Goal: Task Accomplishment & Management: Manage account settings

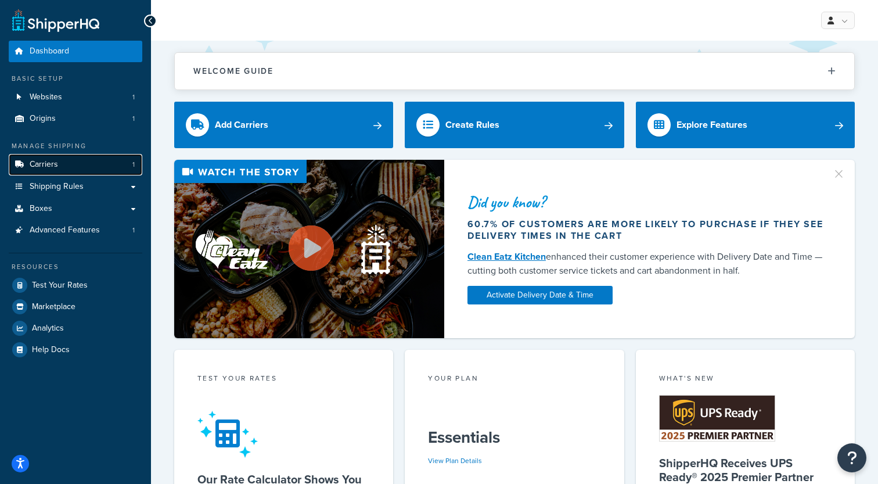
click at [111, 158] on link "Carriers 1" at bounding box center [76, 164] width 134 height 21
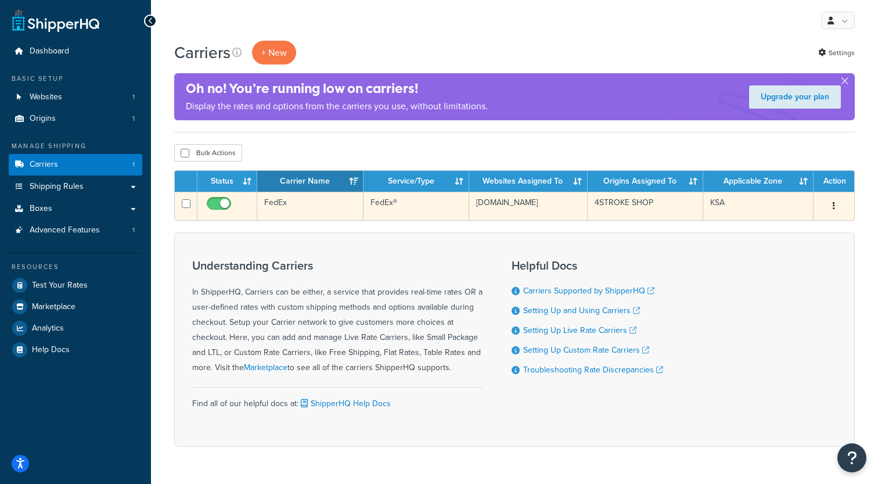
click at [341, 206] on td "FedEx" at bounding box center [310, 206] width 106 height 28
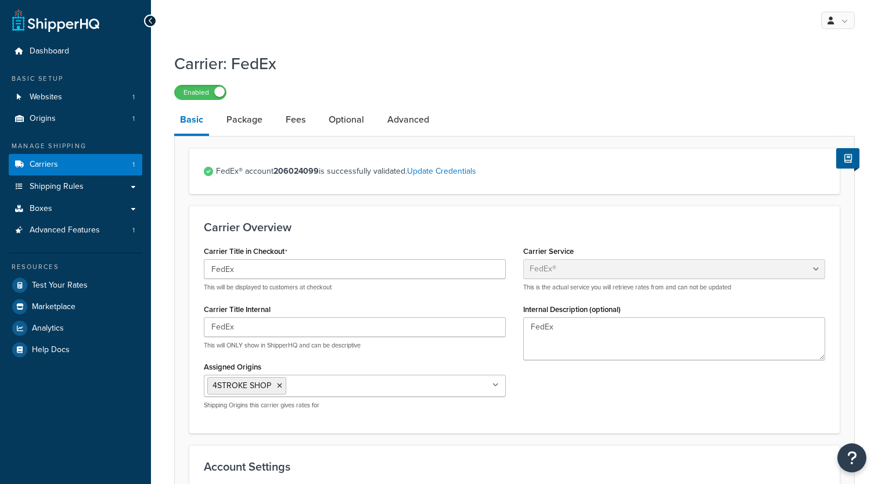
select select "fedEx"
select select "REGULAR_PICKUP"
select select "YOUR_PACKAGING"
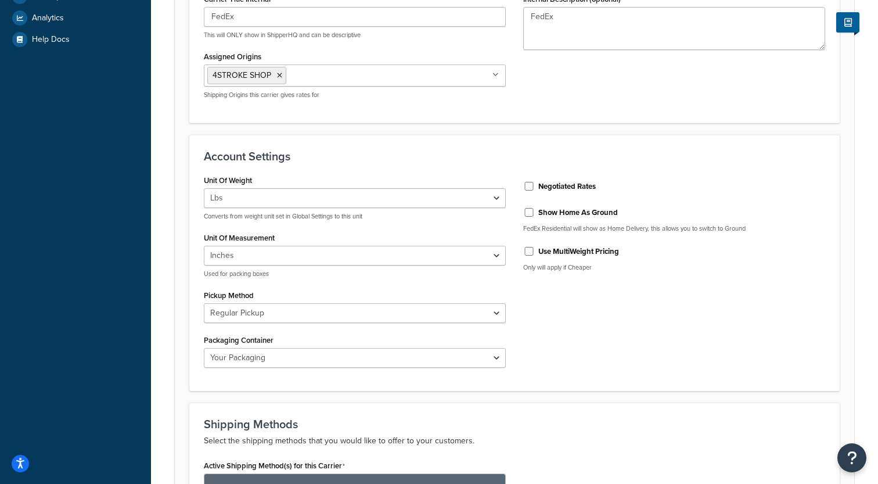
scroll to position [314, 0]
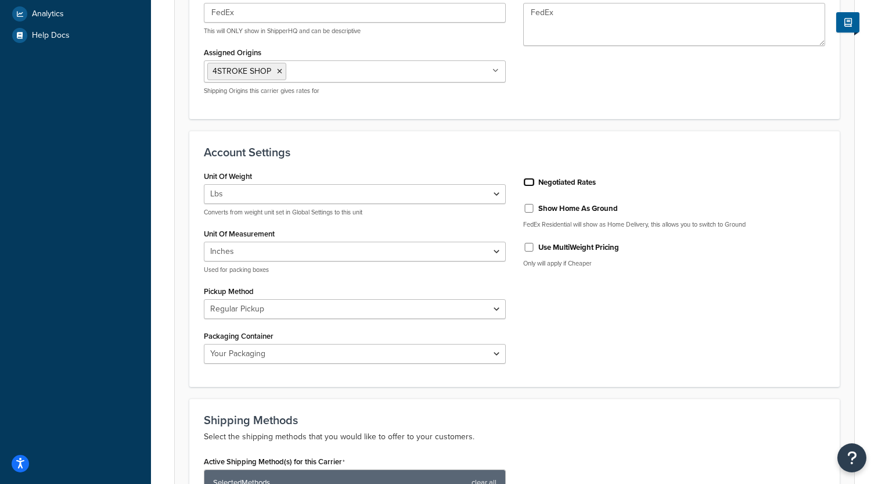
click at [529, 185] on input "Negotiated Rates" at bounding box center [529, 182] width 12 height 9
checkbox input "true"
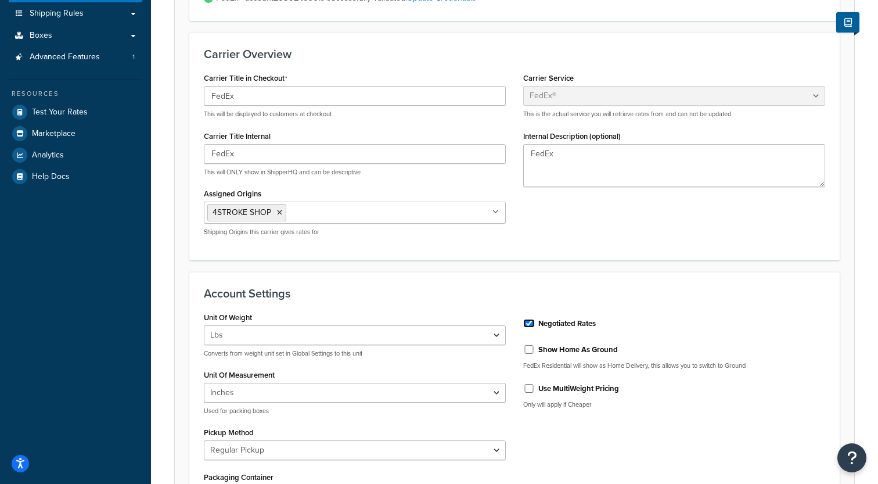
scroll to position [246, 0]
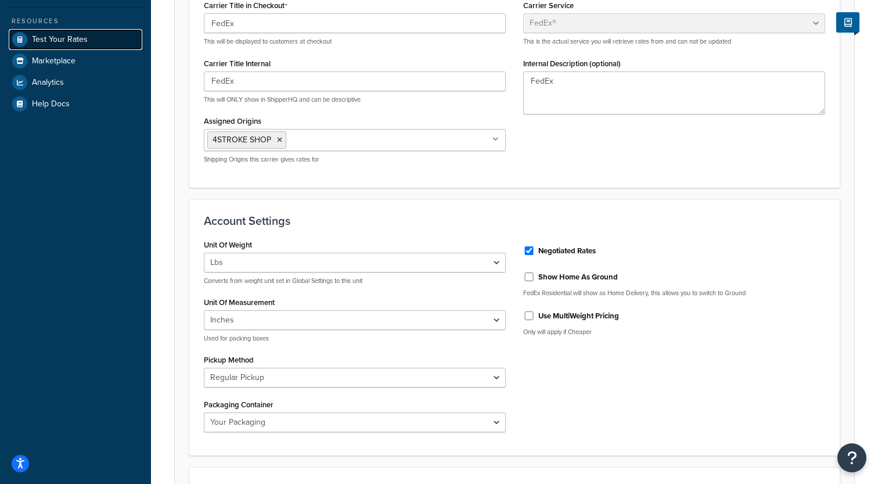
click at [68, 41] on span "Test Your Rates" at bounding box center [60, 40] width 56 height 10
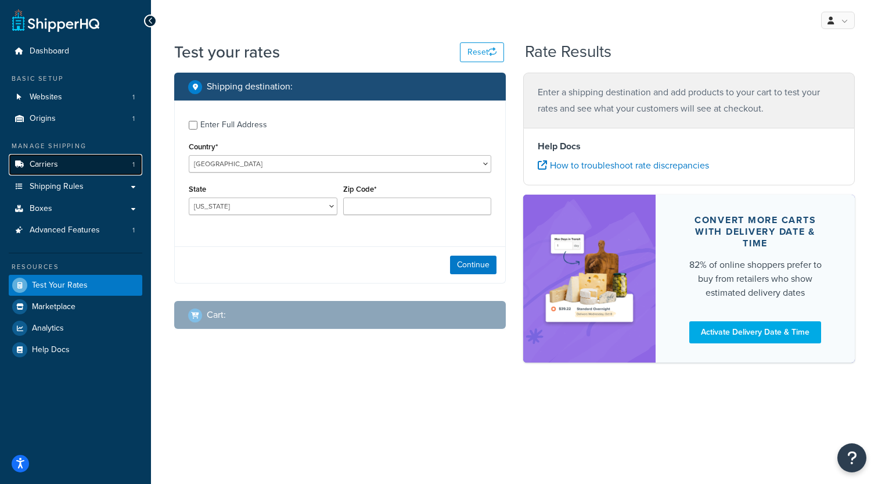
click at [64, 163] on link "Carriers 1" at bounding box center [76, 164] width 134 height 21
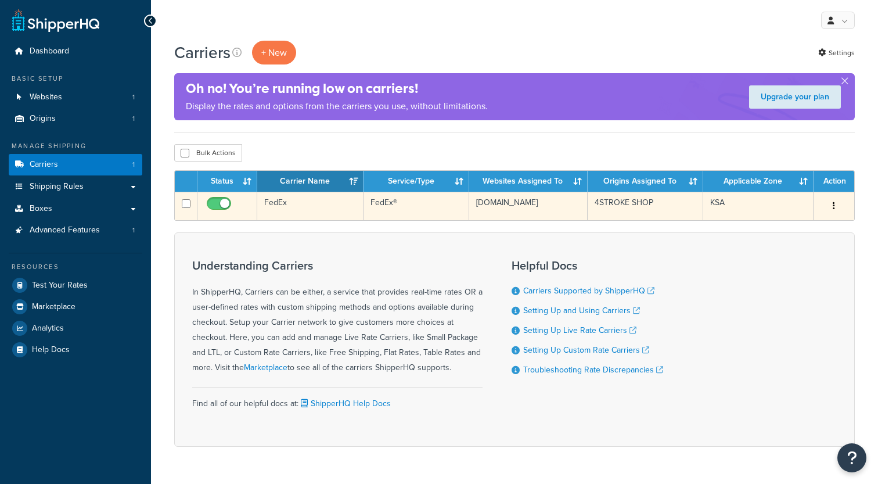
click at [317, 212] on td "FedEx" at bounding box center [310, 206] width 106 height 28
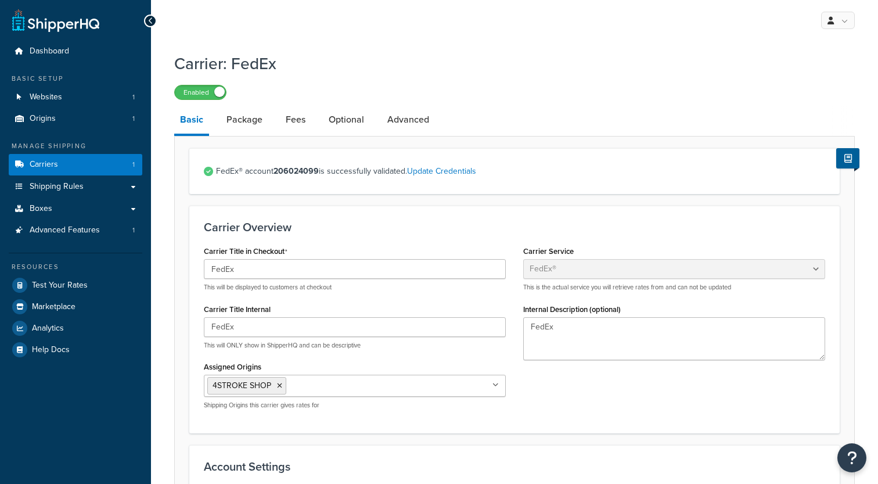
select select "fedEx"
select select "REGULAR_PICKUP"
select select "YOUR_PACKAGING"
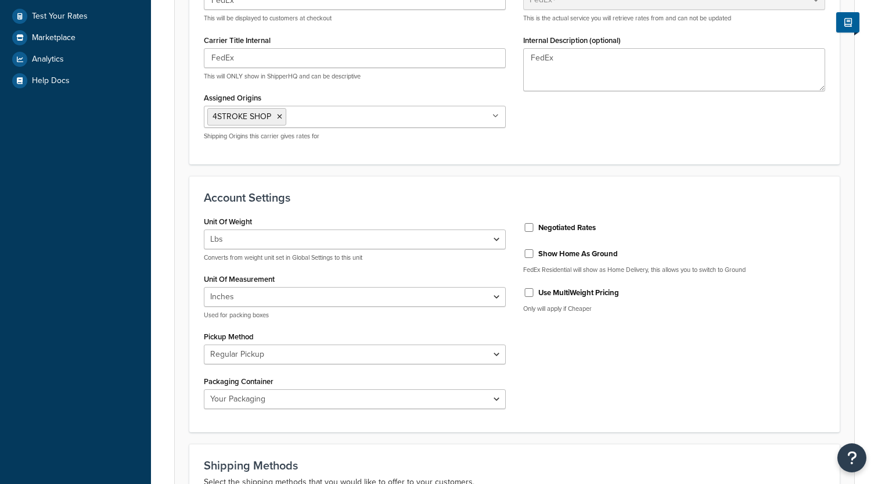
scroll to position [282, 0]
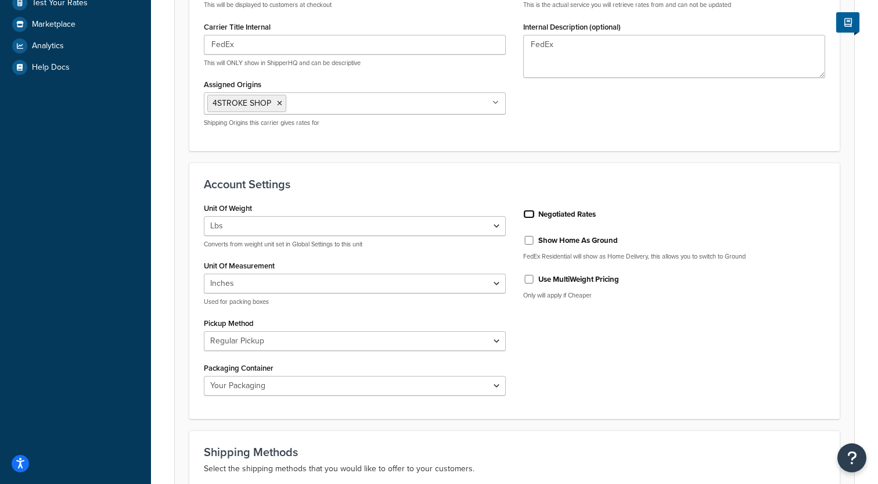
click at [532, 214] on input "Negotiated Rates" at bounding box center [529, 214] width 12 height 9
checkbox input "true"
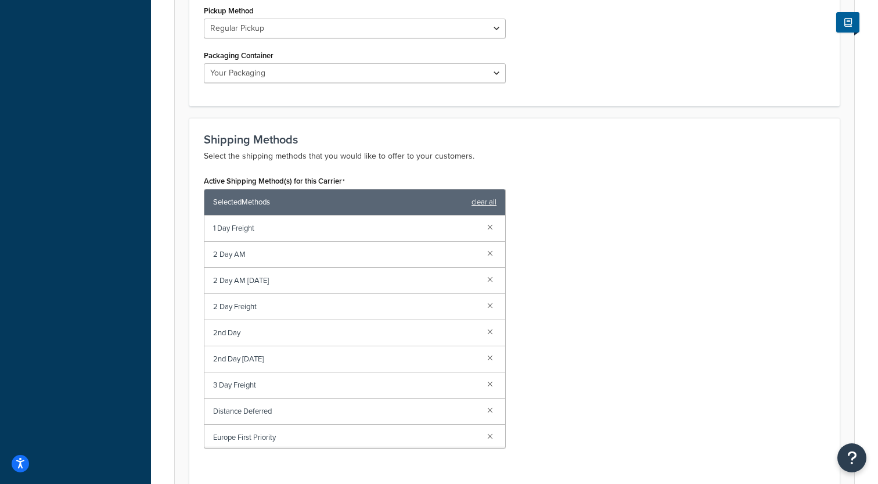
scroll to position [845, 0]
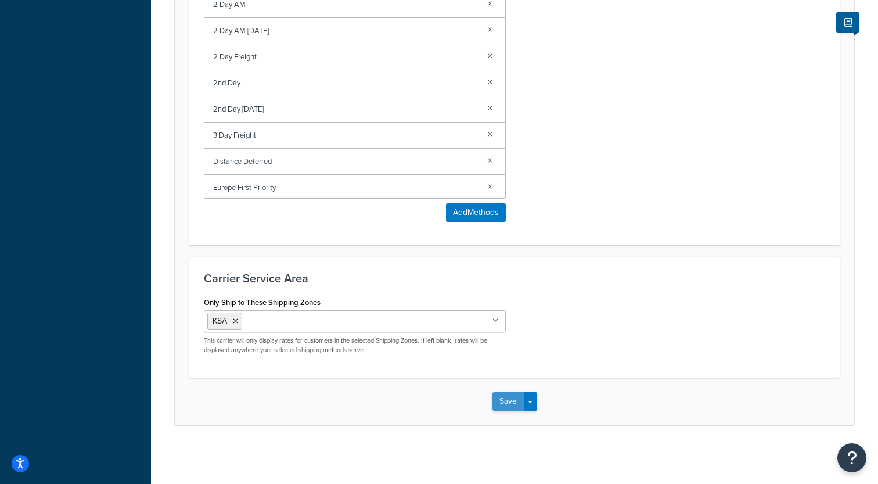
click at [502, 403] on button "Save" at bounding box center [507, 401] width 31 height 19
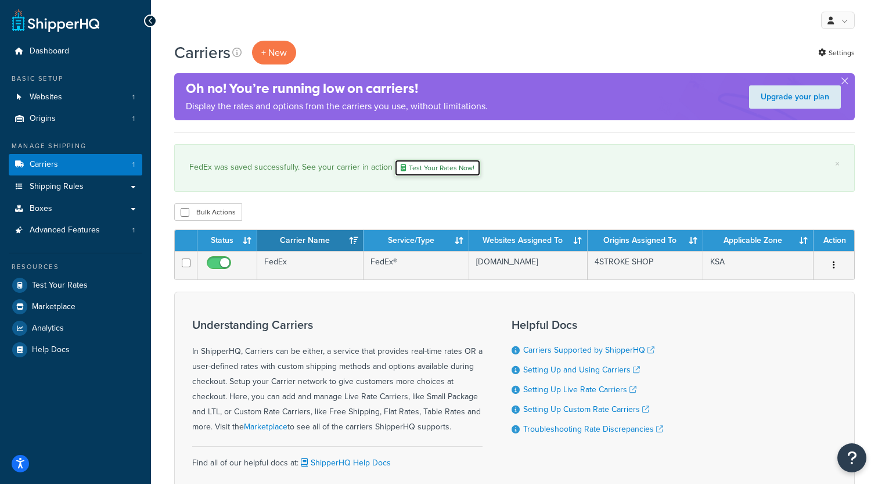
click at [417, 166] on link "Test Your Rates Now!" at bounding box center [437, 167] width 86 height 17
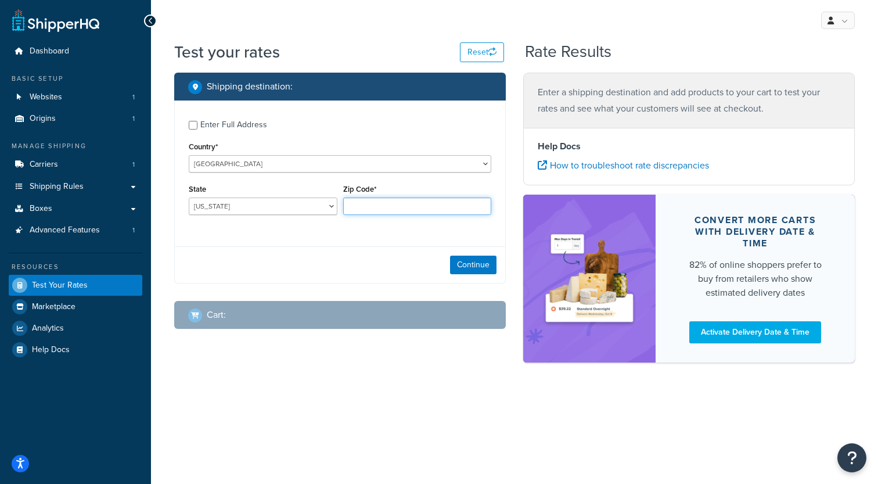
click at [387, 212] on input "Zip Code*" at bounding box center [417, 205] width 149 height 17
type input "78745"
click at [189, 197] on select "Alabama Alaska American Samoa Arizona Arkansas Armed Forces Americas Armed Forc…" at bounding box center [263, 205] width 149 height 17
select select "TX"
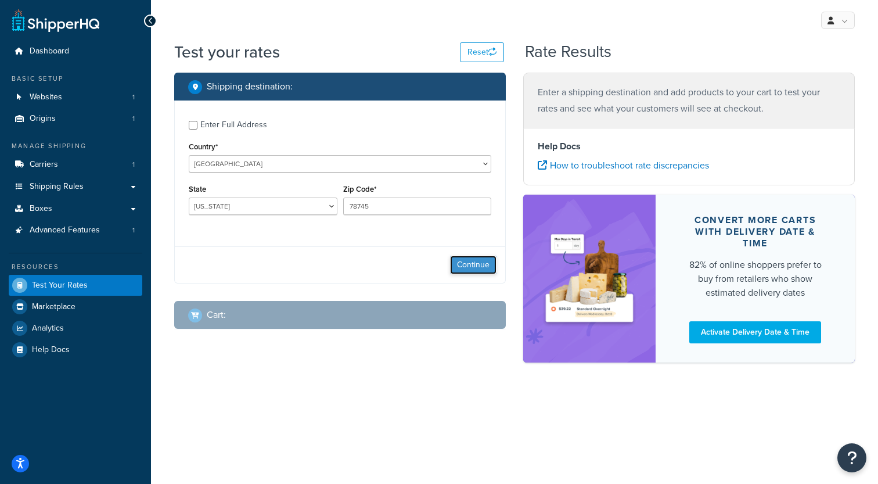
click at [464, 266] on button "Continue" at bounding box center [473, 264] width 46 height 19
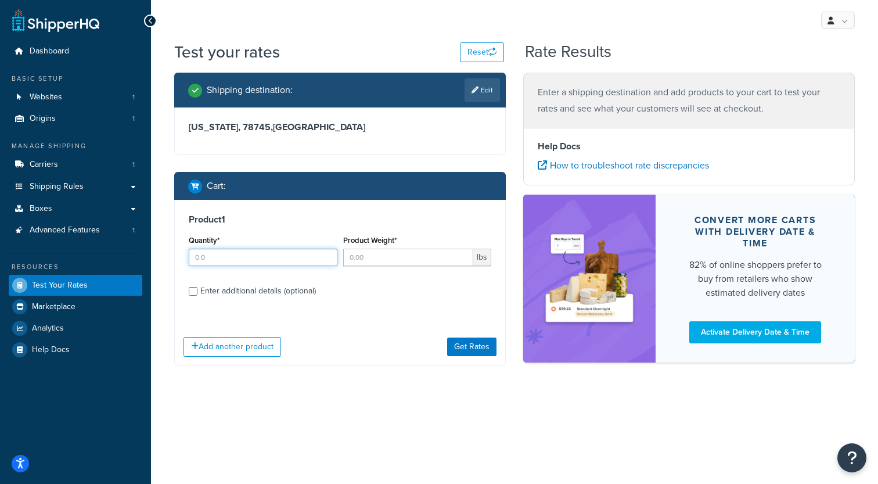
click at [292, 256] on input "Quantity*" at bounding box center [263, 256] width 149 height 17
type input "1"
click at [477, 350] on button "Get Rates" at bounding box center [471, 346] width 49 height 19
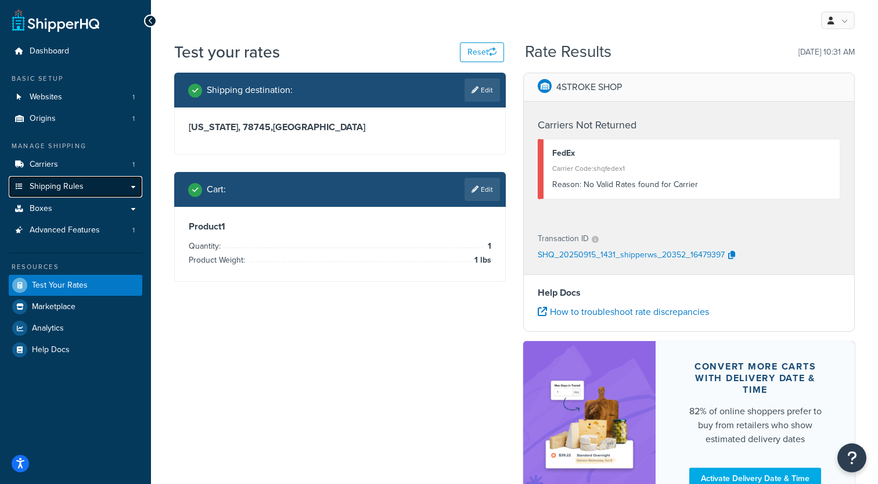
click at [134, 187] on link "Shipping Rules" at bounding box center [76, 186] width 134 height 21
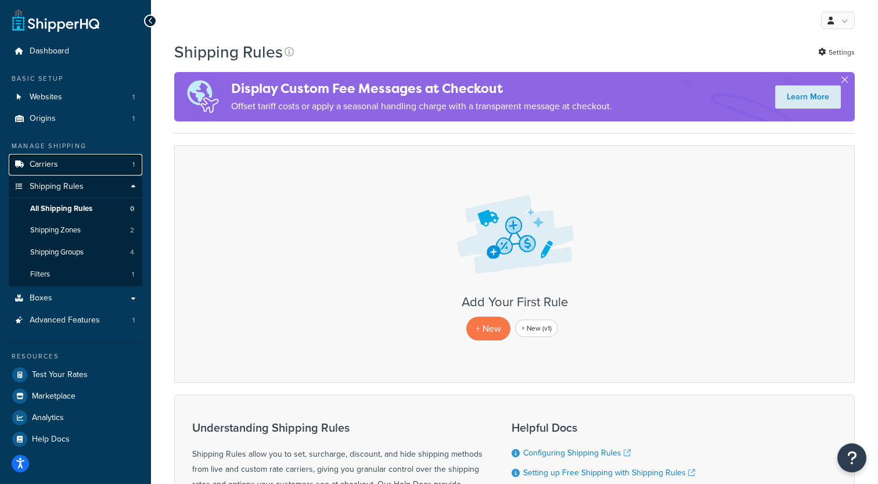
click at [66, 166] on link "Carriers 1" at bounding box center [76, 164] width 134 height 21
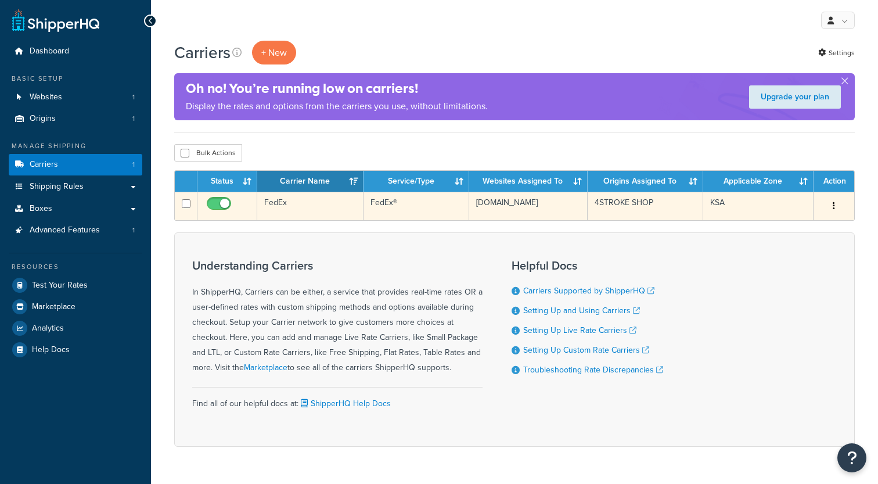
click at [312, 207] on td "FedEx" at bounding box center [310, 206] width 106 height 28
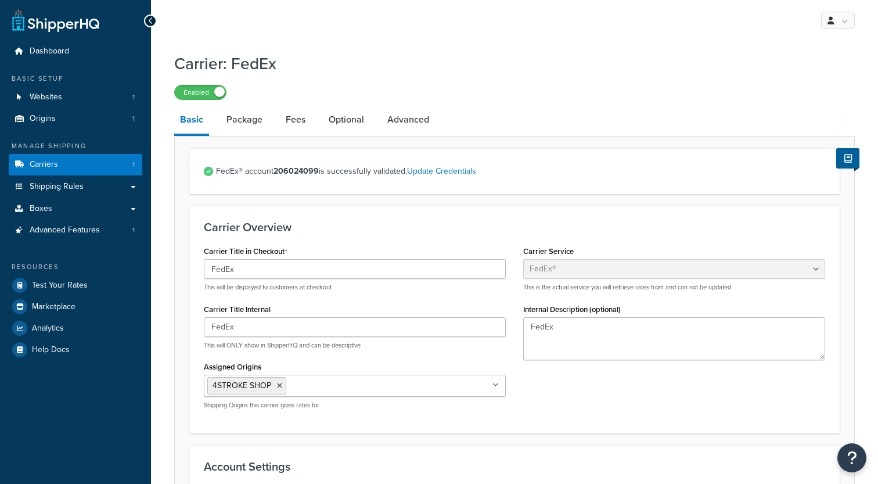
select select "fedEx"
select select "REGULAR_PICKUP"
select select "YOUR_PACKAGING"
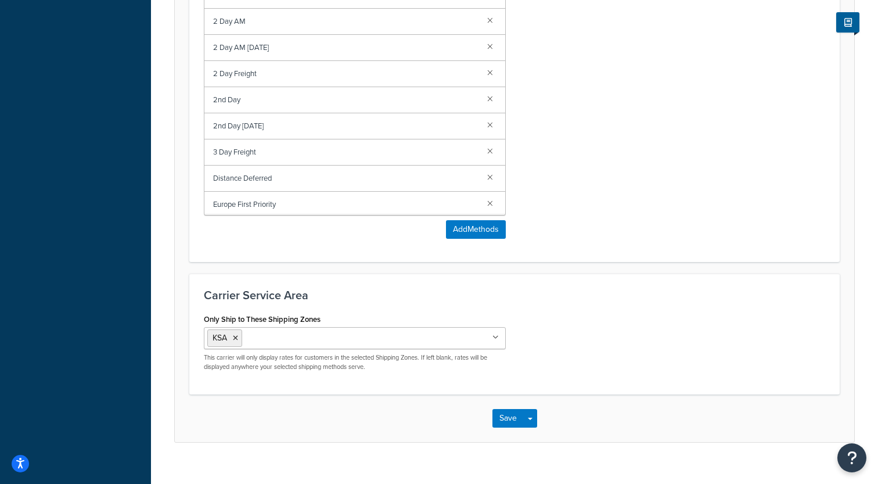
scroll to position [845, 0]
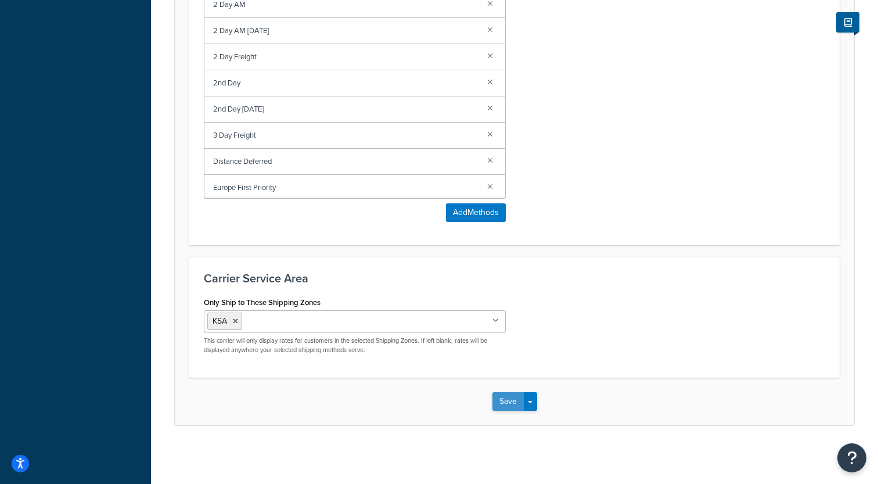
click at [507, 396] on button "Save" at bounding box center [507, 401] width 31 height 19
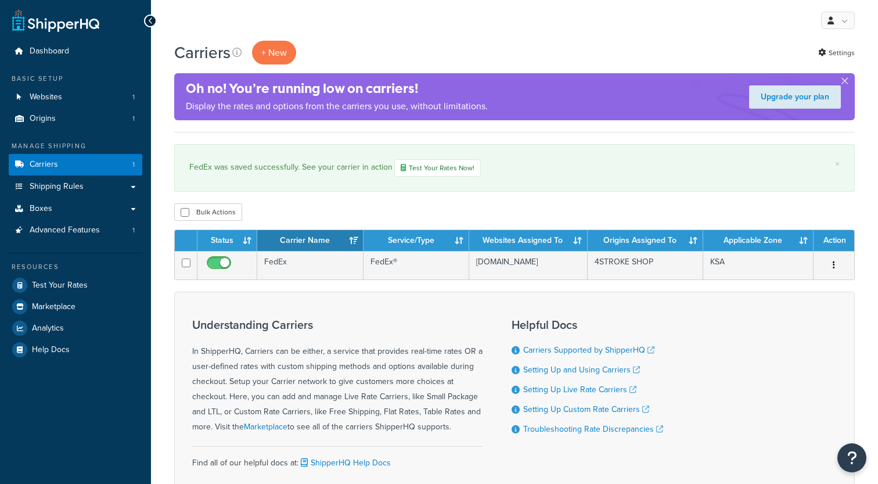
scroll to position [93, 0]
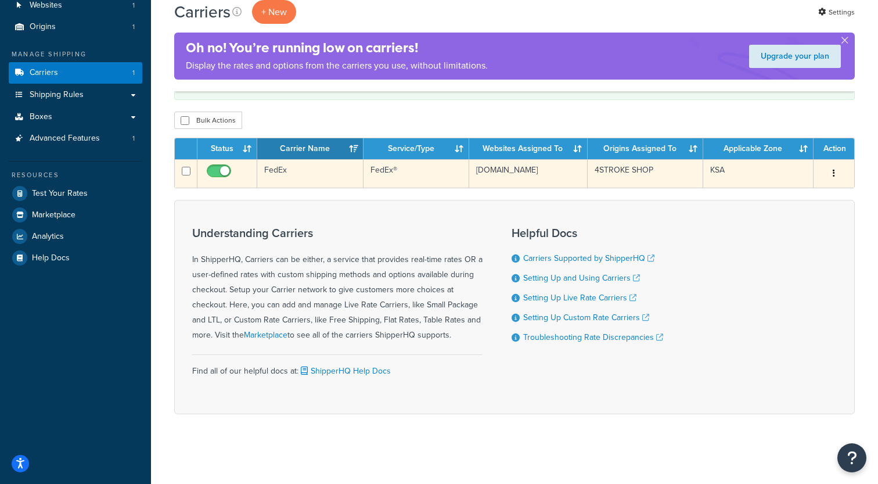
click at [293, 176] on td "FedEx" at bounding box center [310, 173] width 106 height 28
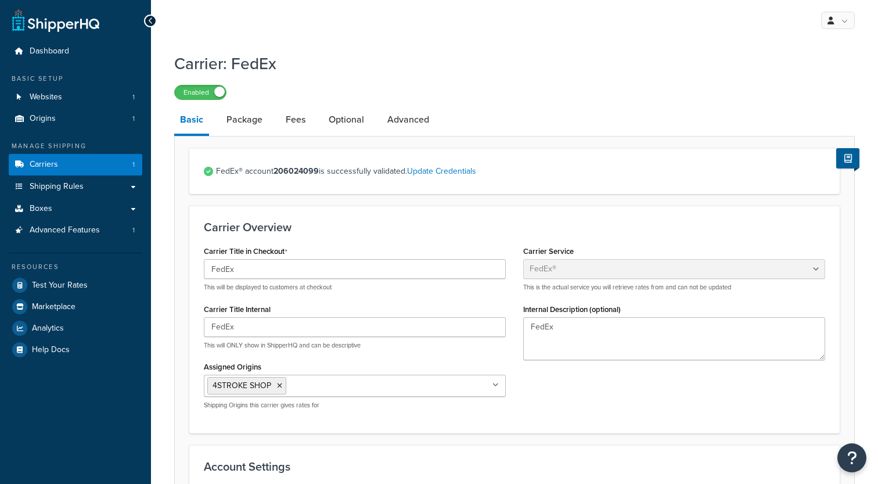
select select "fedEx"
select select "REGULAR_PICKUP"
select select "YOUR_PACKAGING"
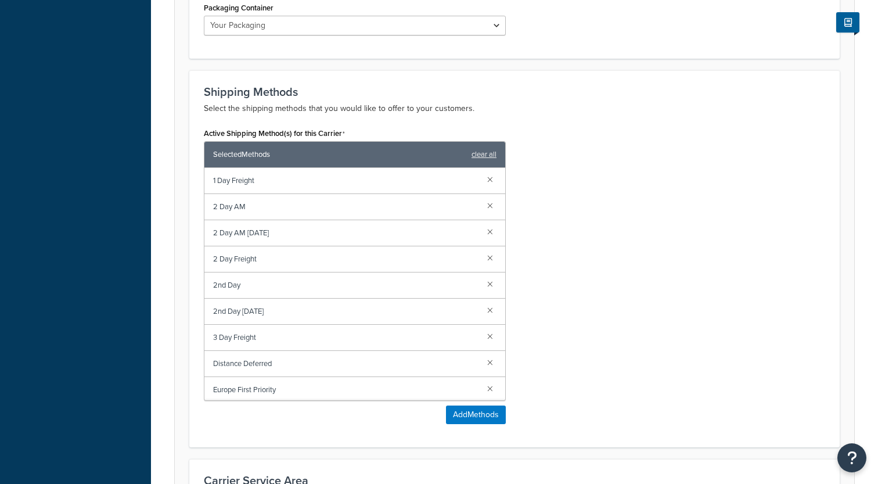
scroll to position [845, 0]
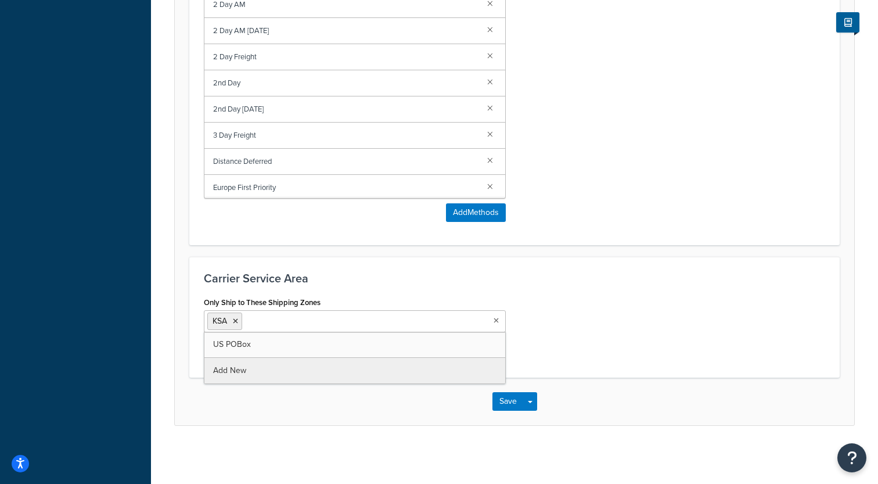
click at [347, 321] on input "Only Ship to These Shipping Zones" at bounding box center [296, 320] width 103 height 13
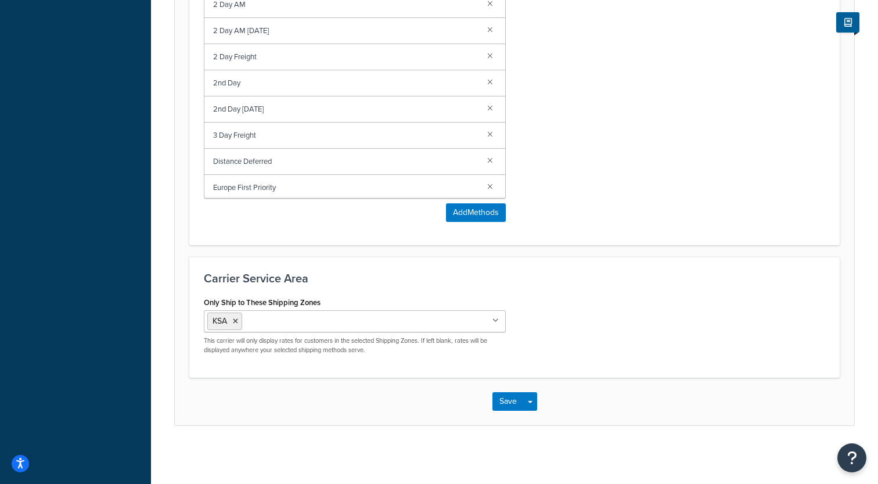
click at [378, 276] on h3 "Carrier Service Area" at bounding box center [514, 278] width 621 height 13
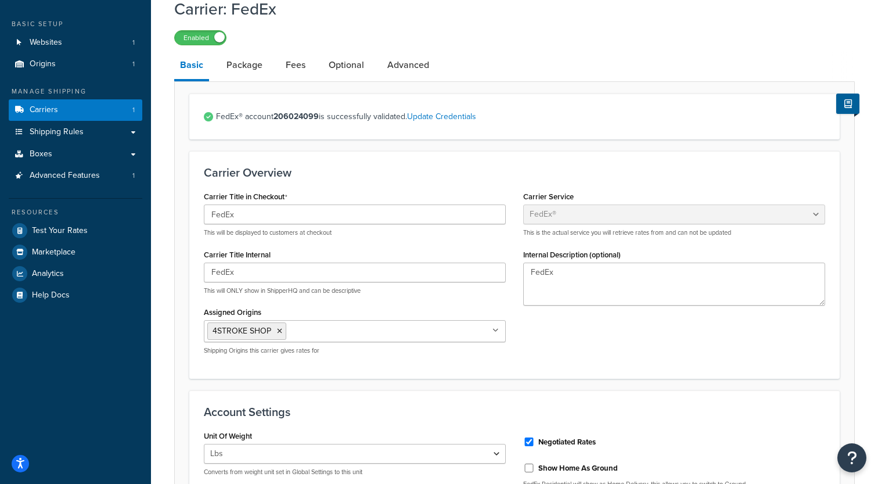
scroll to position [0, 0]
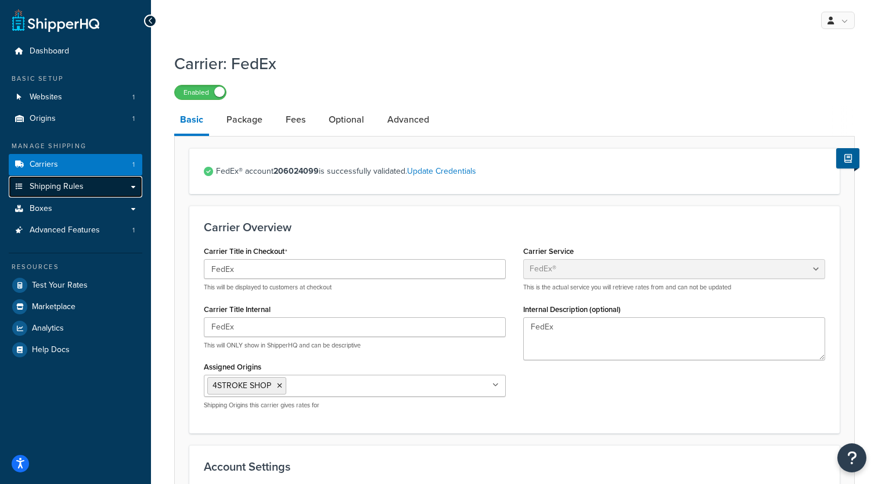
click at [133, 189] on link "Shipping Rules" at bounding box center [76, 186] width 134 height 21
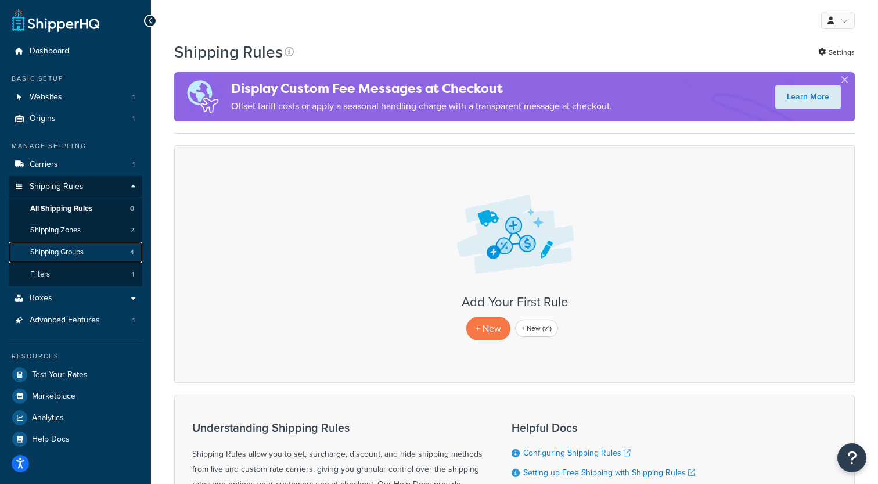
click at [96, 250] on link "Shipping Groups 4" at bounding box center [76, 251] width 134 height 21
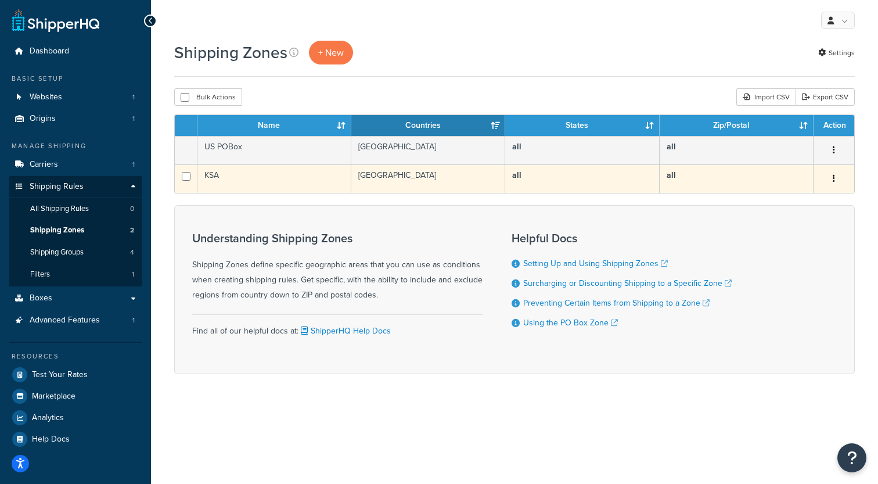
click at [251, 183] on td "KSA" at bounding box center [274, 178] width 154 height 28
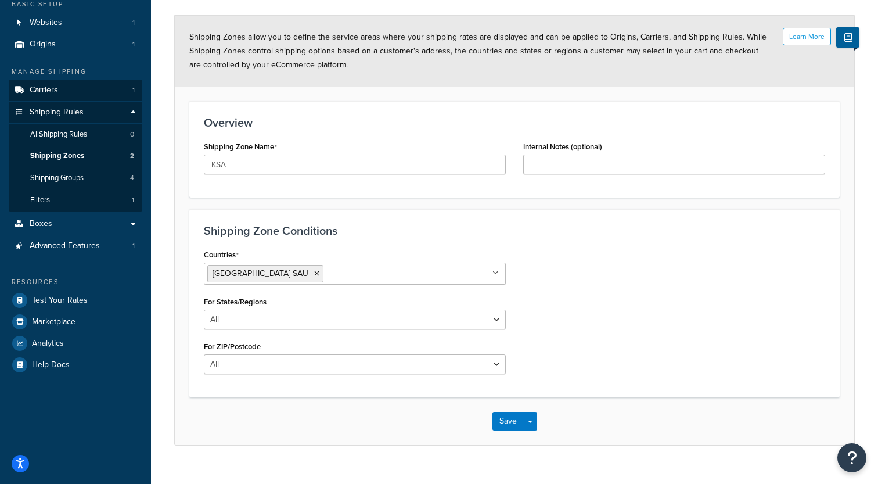
scroll to position [38, 0]
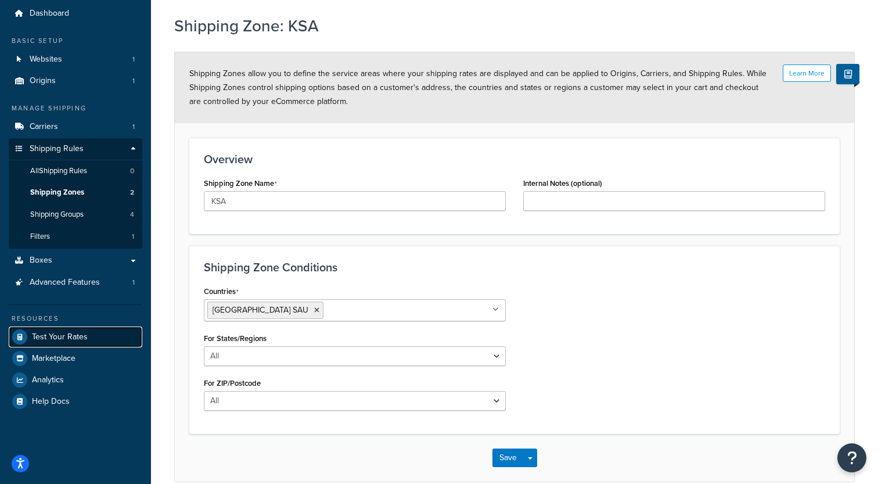
click at [96, 333] on link "Test Your Rates" at bounding box center [76, 336] width 134 height 21
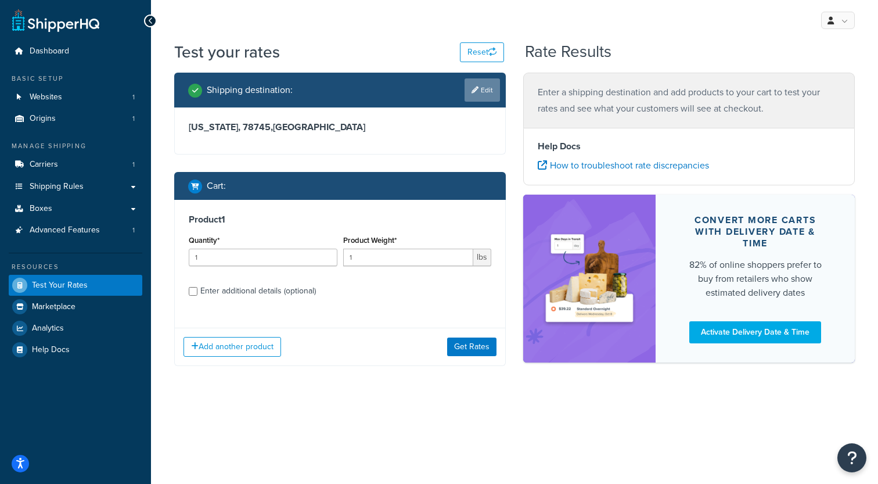
click at [485, 89] on link "Edit" at bounding box center [481, 89] width 35 height 23
select select "[GEOGRAPHIC_DATA]"
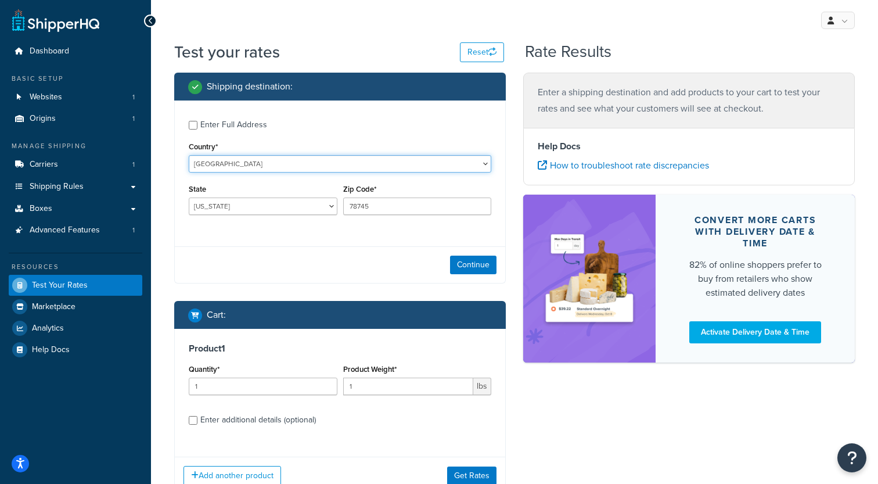
click at [189, 155] on select "[GEOGRAPHIC_DATA] [GEOGRAPHIC_DATA] [GEOGRAPHIC_DATA] [GEOGRAPHIC_DATA] [GEOGRA…" at bounding box center [340, 163] width 302 height 17
select select "SA"
click option "[GEOGRAPHIC_DATA]" at bounding box center [0, 0] width 0 height 0
type input "[GEOGRAPHIC_DATA]"
click at [258, 213] on input "Region" at bounding box center [263, 205] width 149 height 17
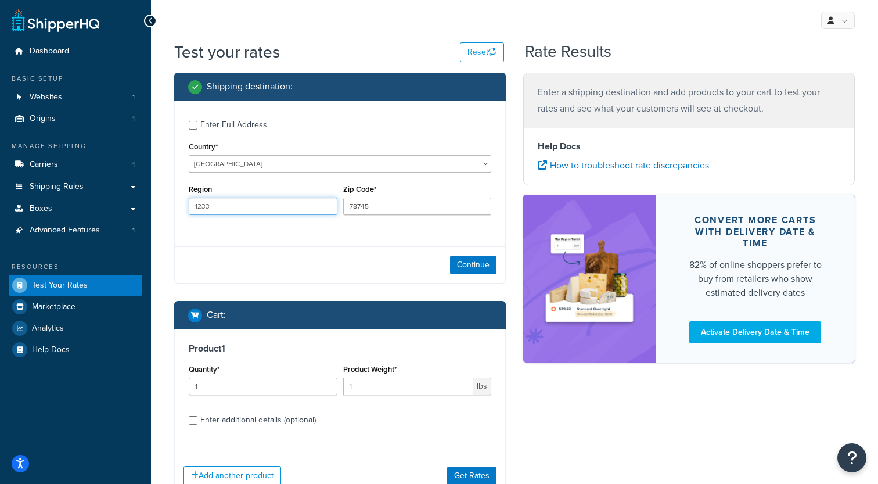
type input "1233"
click at [417, 208] on input "78745" at bounding box center [417, 205] width 149 height 17
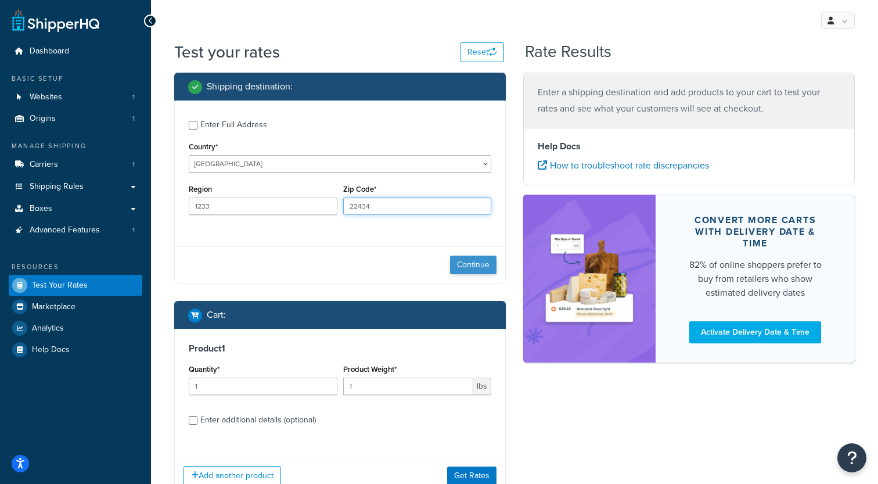
type input "22434"
click at [487, 268] on button "Continue" at bounding box center [473, 264] width 46 height 19
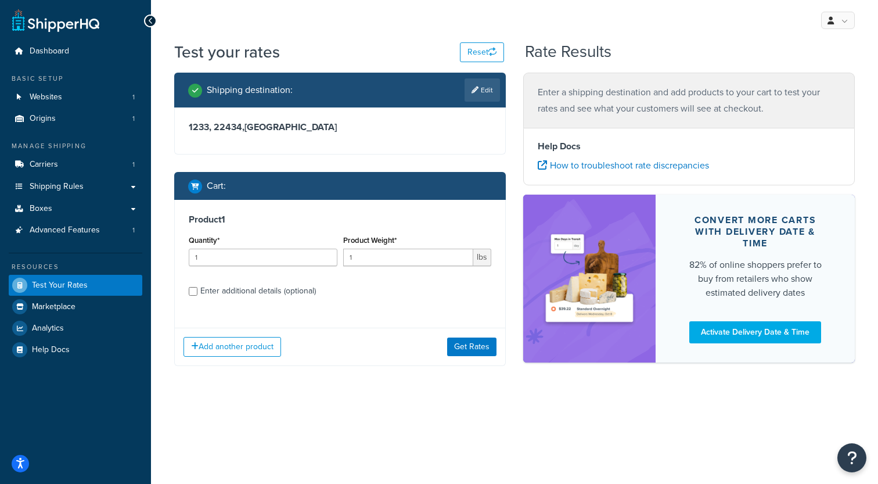
click at [463, 338] on div "Add another product Get Rates" at bounding box center [340, 346] width 330 height 38
click at [460, 347] on button "Get Rates" at bounding box center [471, 346] width 49 height 19
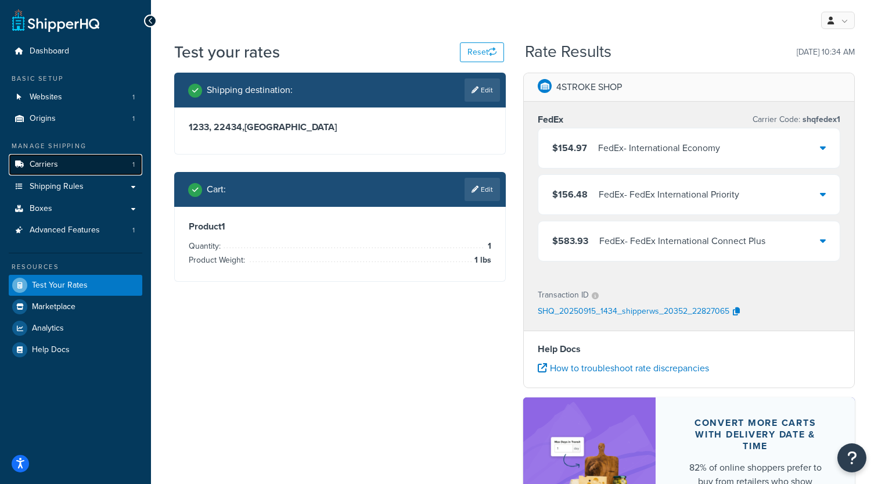
click at [102, 164] on link "Carriers 1" at bounding box center [76, 164] width 134 height 21
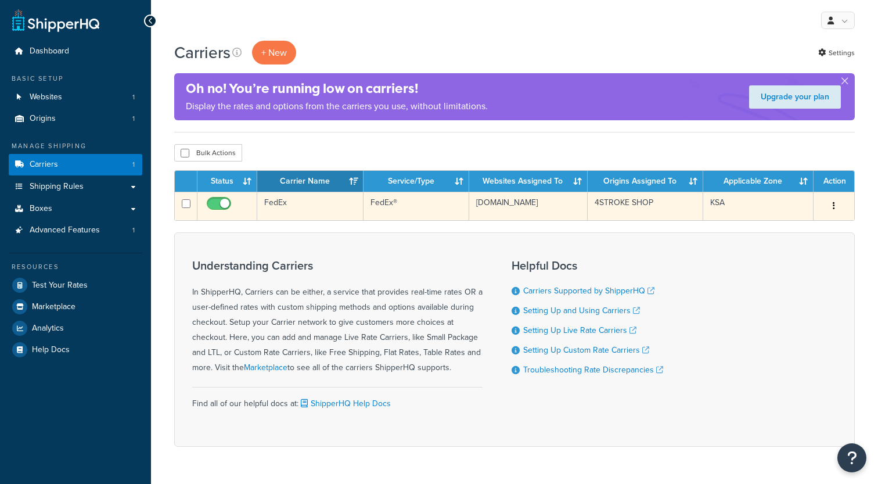
click at [308, 215] on td "FedEx" at bounding box center [310, 206] width 106 height 28
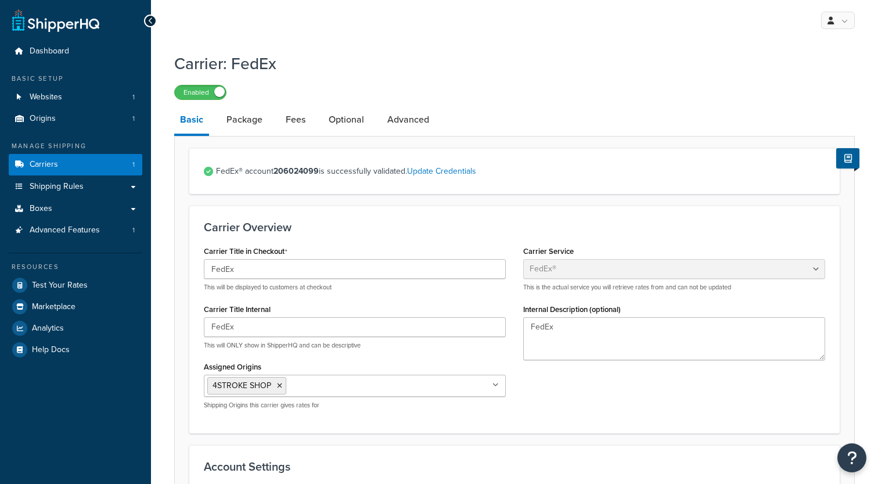
select select "fedEx"
select select "REGULAR_PICKUP"
select select "YOUR_PACKAGING"
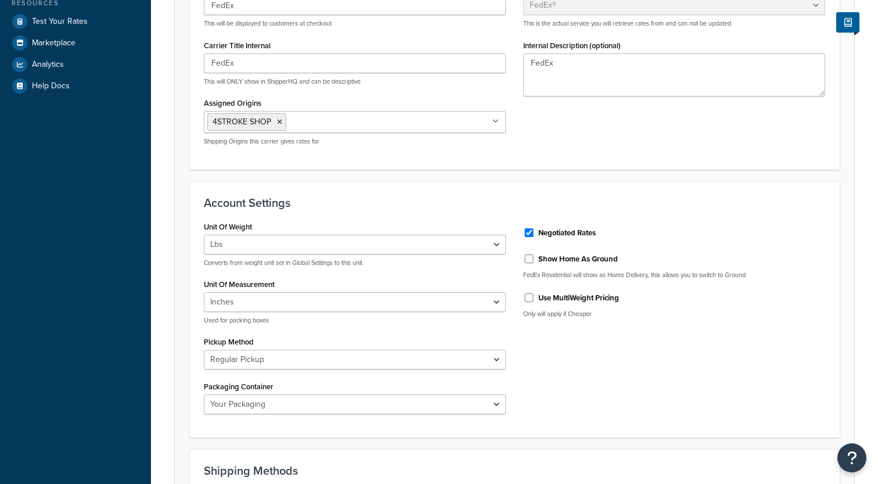
scroll to position [360, 0]
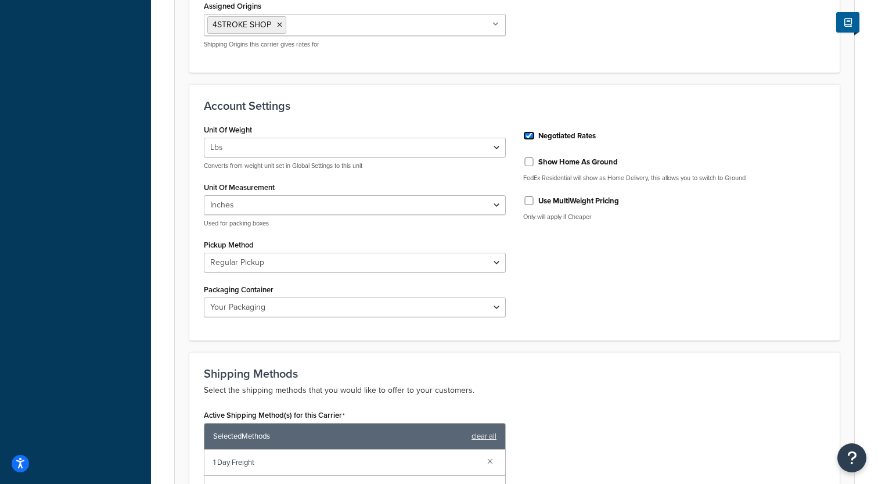
click at [528, 135] on input "Negotiated Rates" at bounding box center [529, 135] width 12 height 9
checkbox input "false"
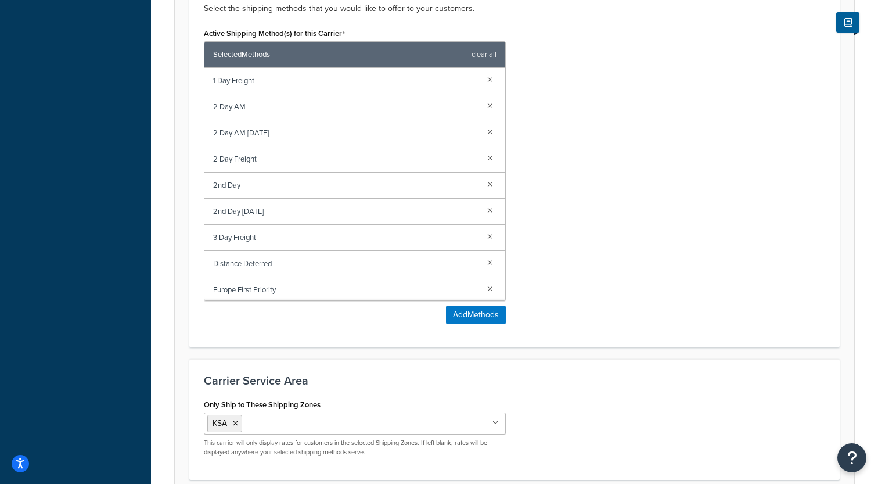
scroll to position [845, 0]
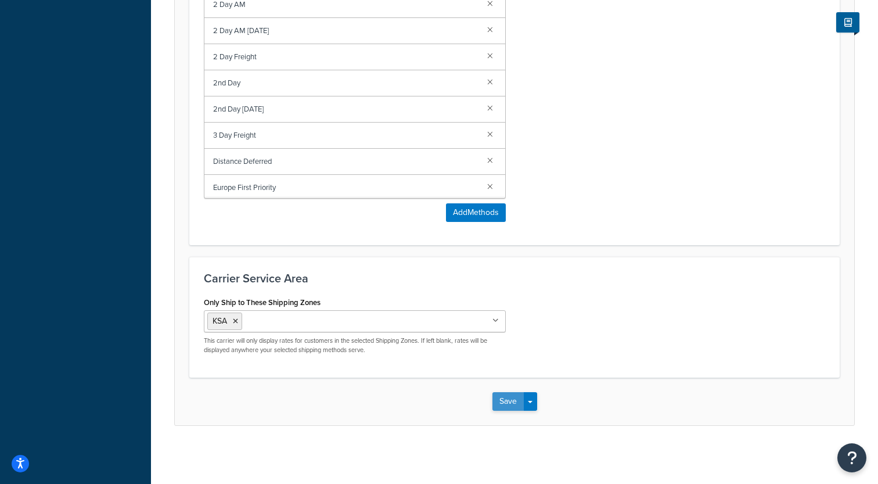
click at [502, 402] on button "Save" at bounding box center [507, 401] width 31 height 19
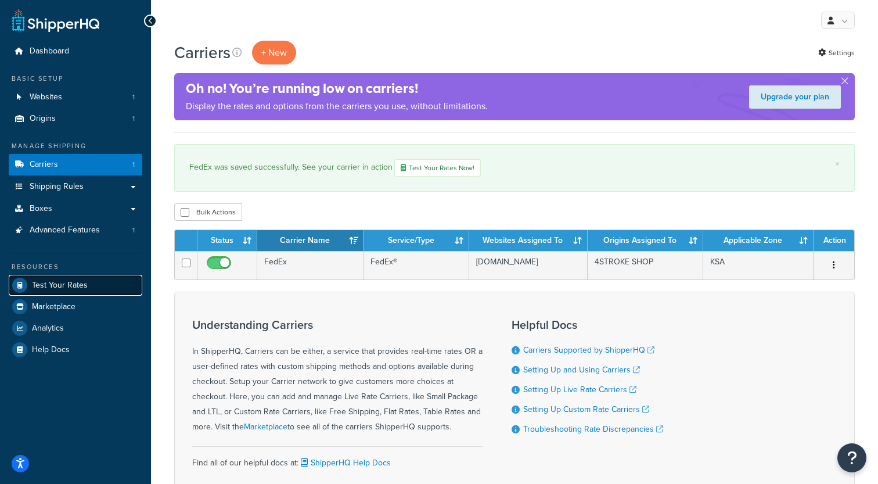
click at [75, 288] on span "Test Your Rates" at bounding box center [60, 285] width 56 height 10
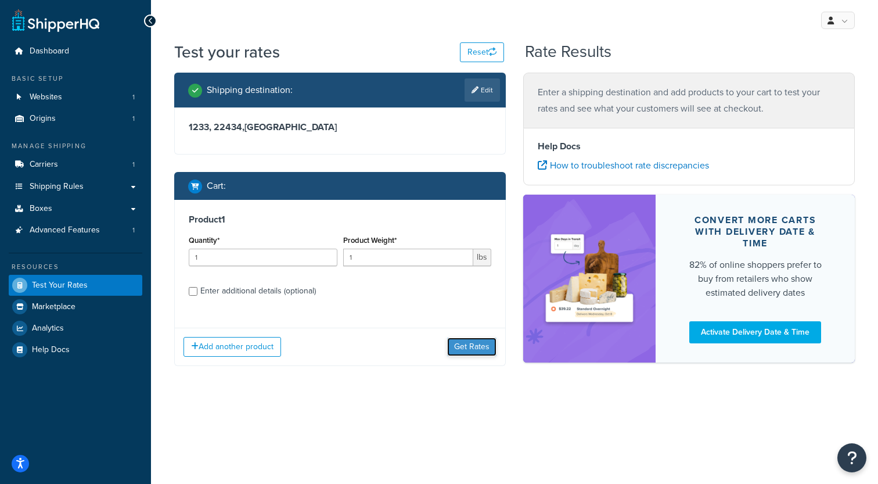
click at [469, 349] on button "Get Rates" at bounding box center [471, 346] width 49 height 19
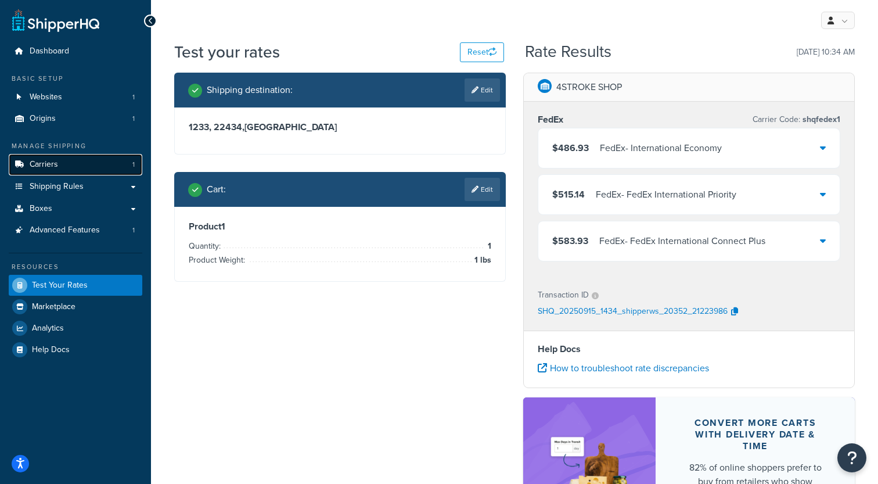
click at [60, 161] on link "Carriers 1" at bounding box center [76, 164] width 134 height 21
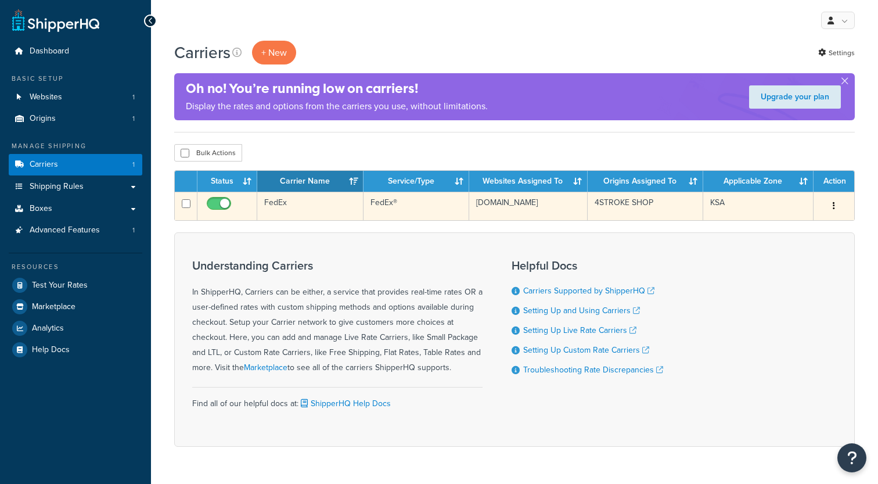
click at [311, 216] on td "FedEx" at bounding box center [310, 206] width 106 height 28
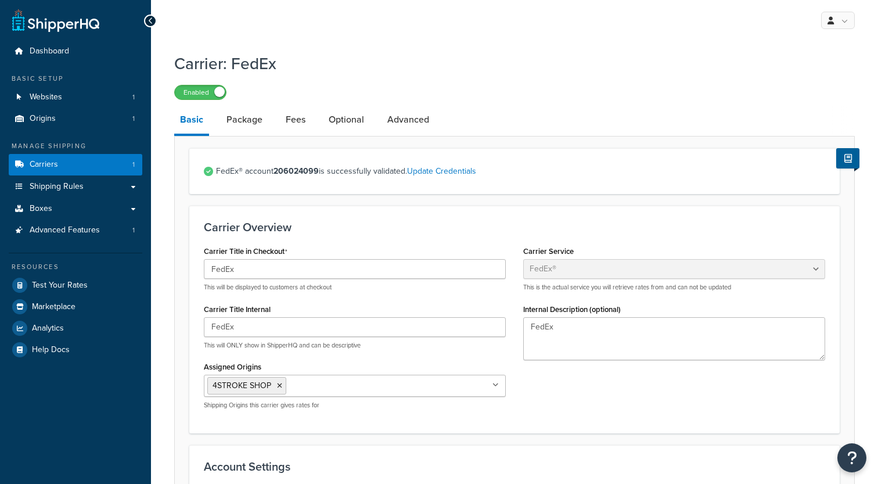
select select "fedEx"
select select "REGULAR_PICKUP"
select select "YOUR_PACKAGING"
click at [83, 45] on link "Dashboard" at bounding box center [76, 51] width 134 height 21
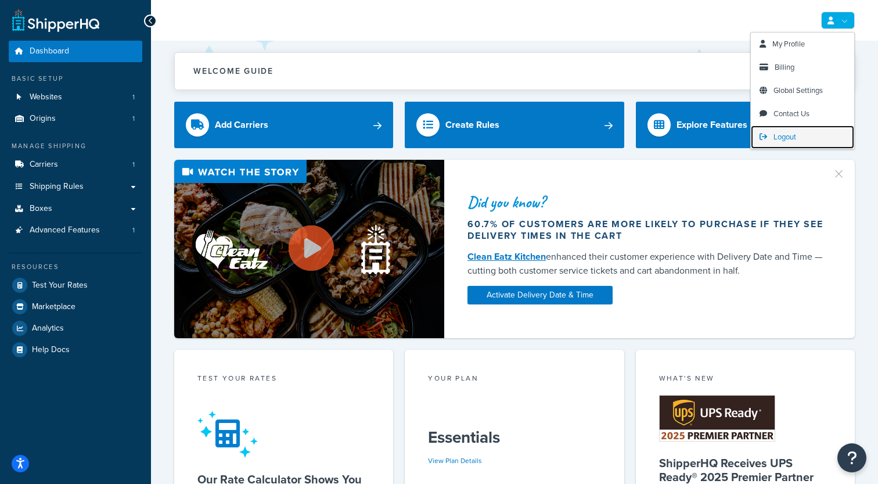
click at [781, 129] on link "Logout" at bounding box center [802, 136] width 103 height 23
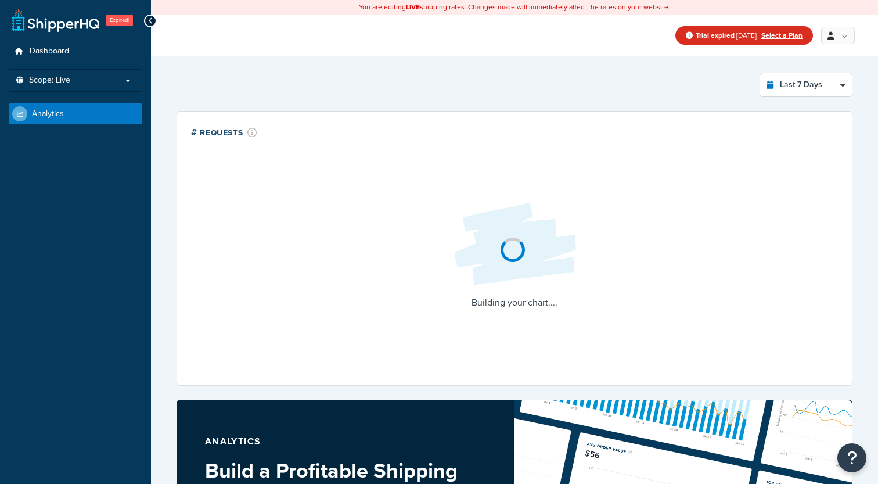
select select "last_7_days"
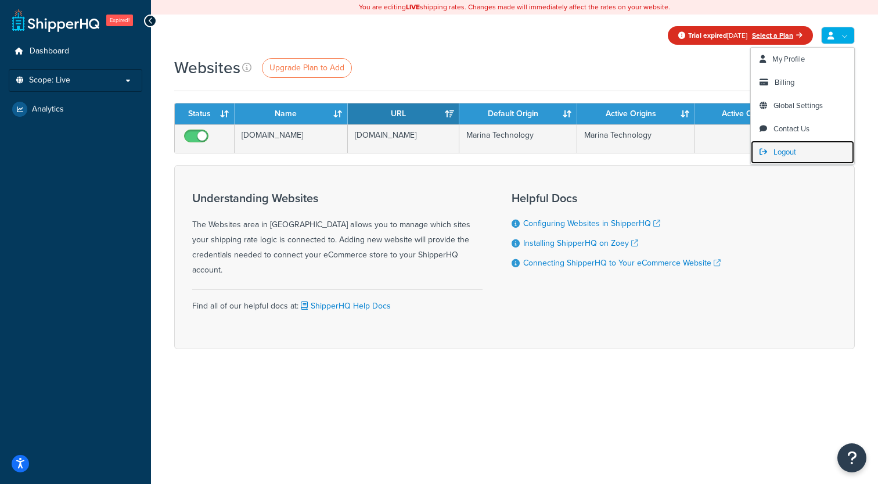
click at [787, 160] on link "Logout" at bounding box center [802, 151] width 103 height 23
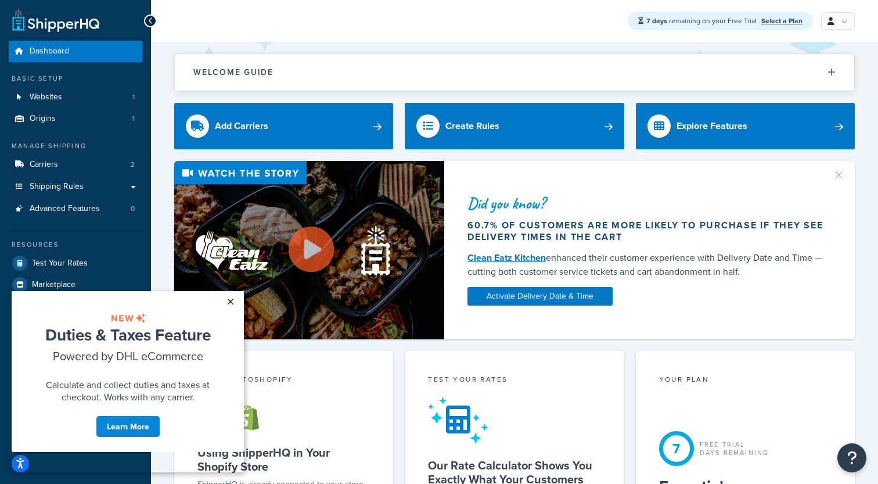
click at [231, 305] on link "×" at bounding box center [230, 301] width 20 height 21
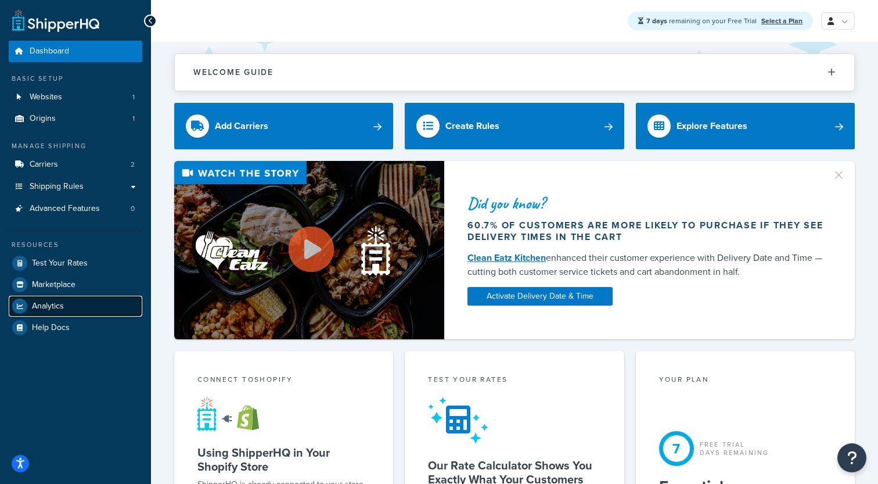
click at [75, 307] on link "Analytics" at bounding box center [76, 305] width 134 height 21
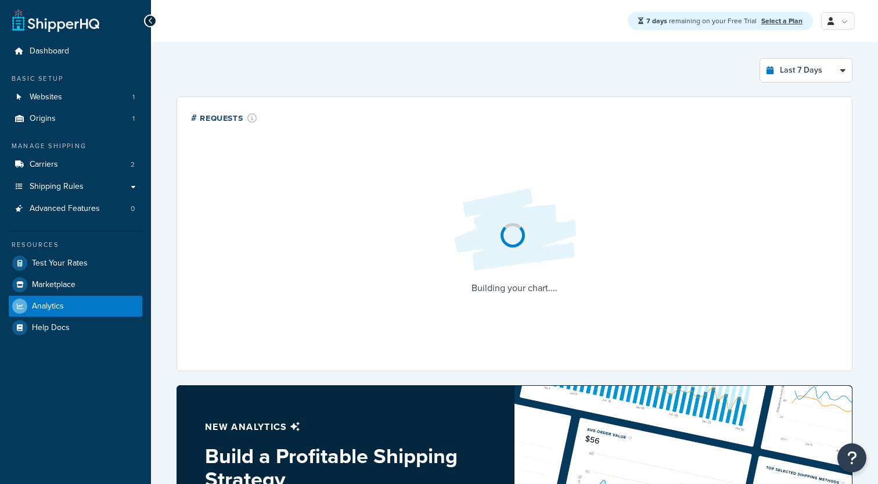
select select "last_7_days"
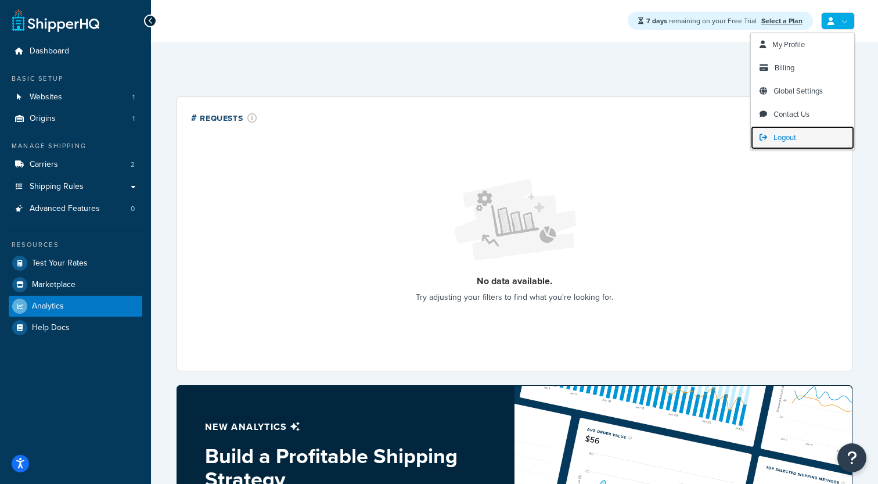
click at [777, 132] on span "Logout" at bounding box center [784, 137] width 23 height 11
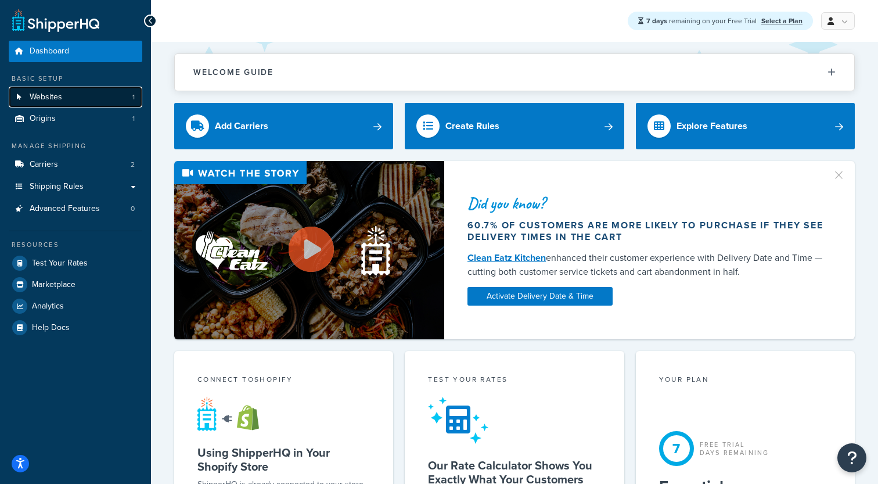
click at [87, 98] on link "Websites 1" at bounding box center [76, 96] width 134 height 21
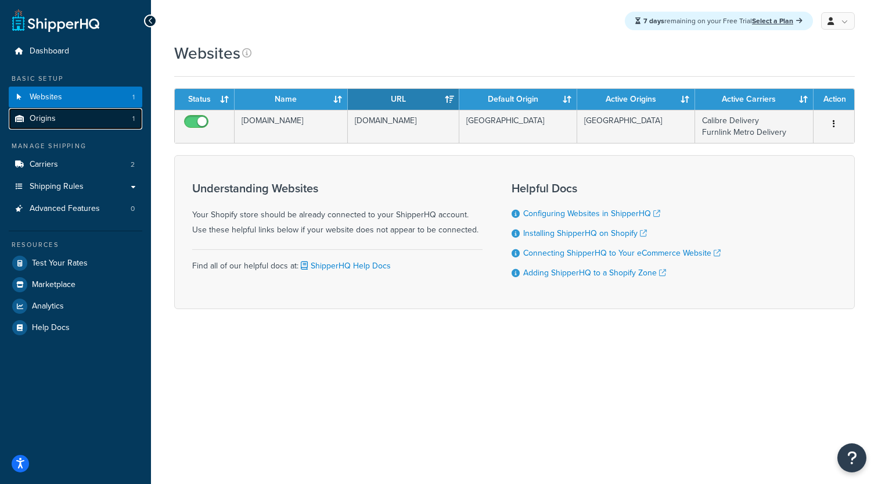
click at [79, 119] on link "Origins 1" at bounding box center [76, 118] width 134 height 21
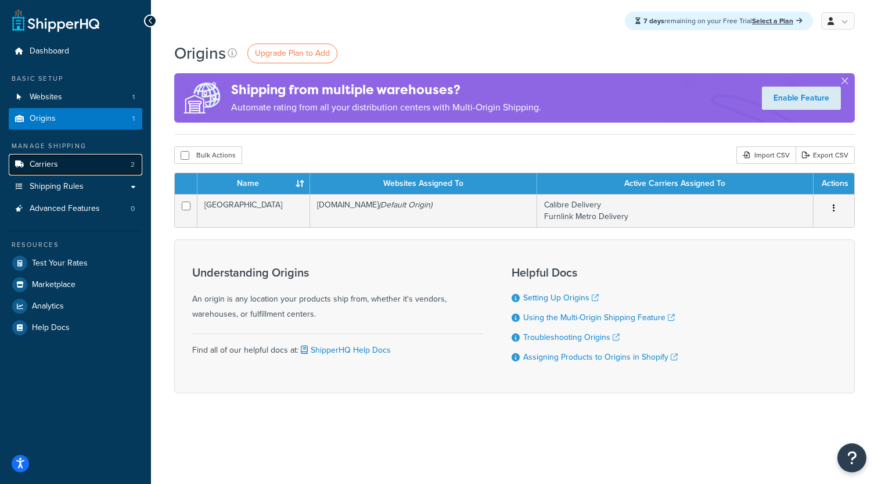
click at [89, 165] on link "Carriers 2" at bounding box center [76, 164] width 134 height 21
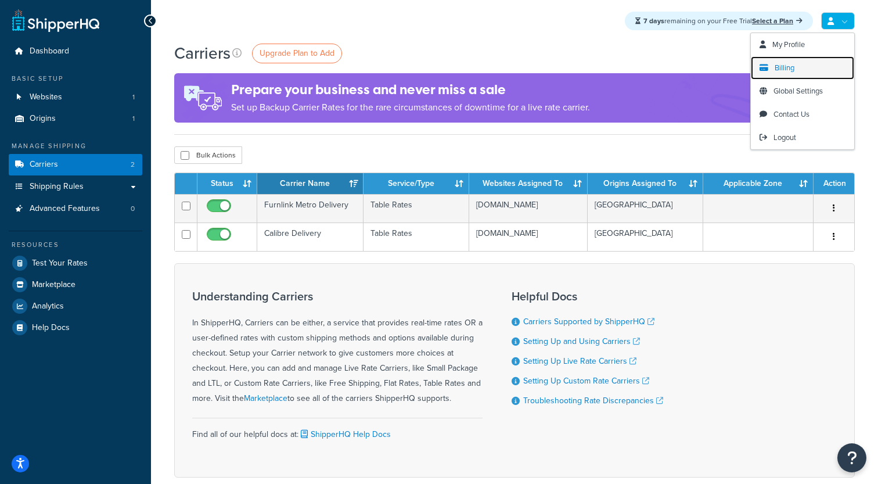
click at [793, 68] on span "Billing" at bounding box center [784, 67] width 20 height 11
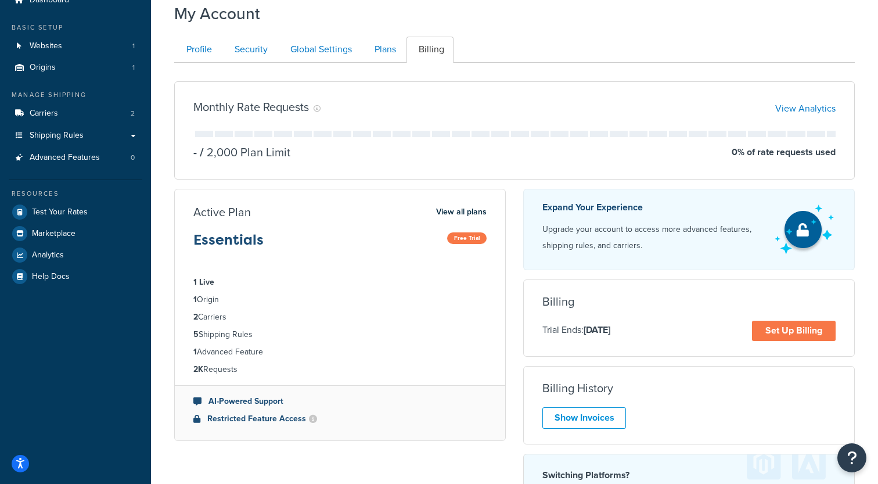
scroll to position [52, 0]
click at [74, 49] on link "Websites 1" at bounding box center [76, 45] width 134 height 21
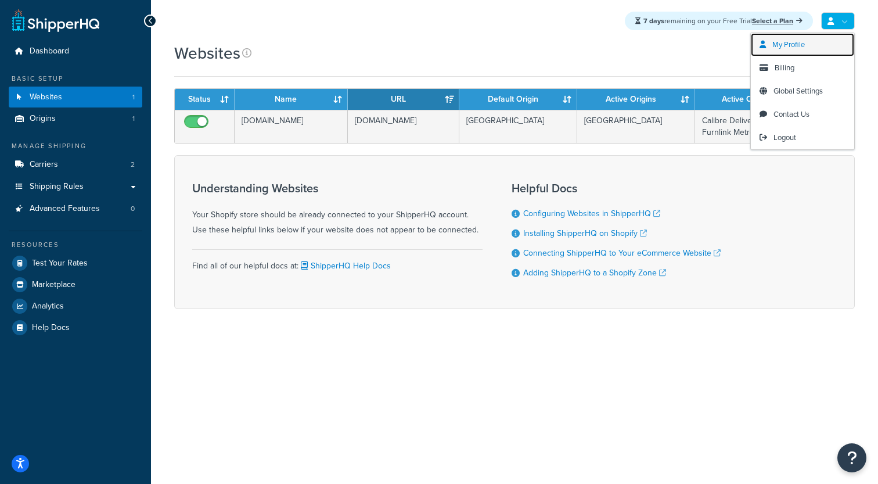
click at [788, 48] on span "My Profile" at bounding box center [788, 44] width 33 height 11
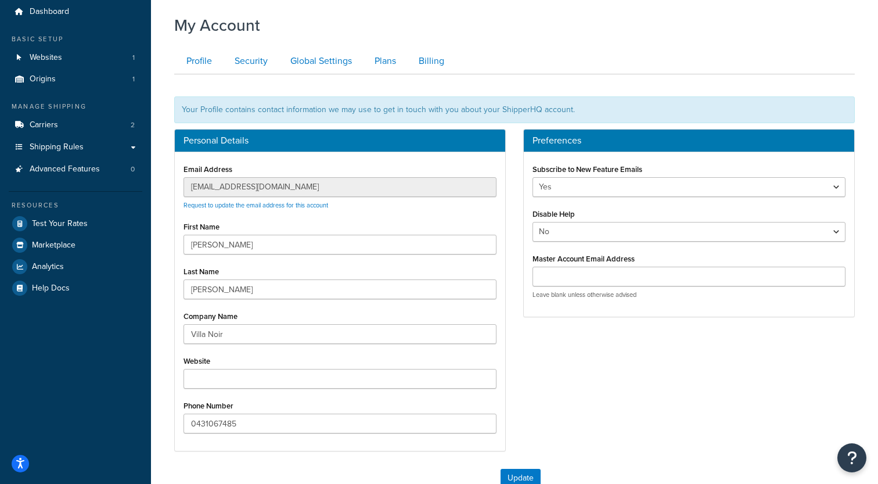
scroll to position [44, 0]
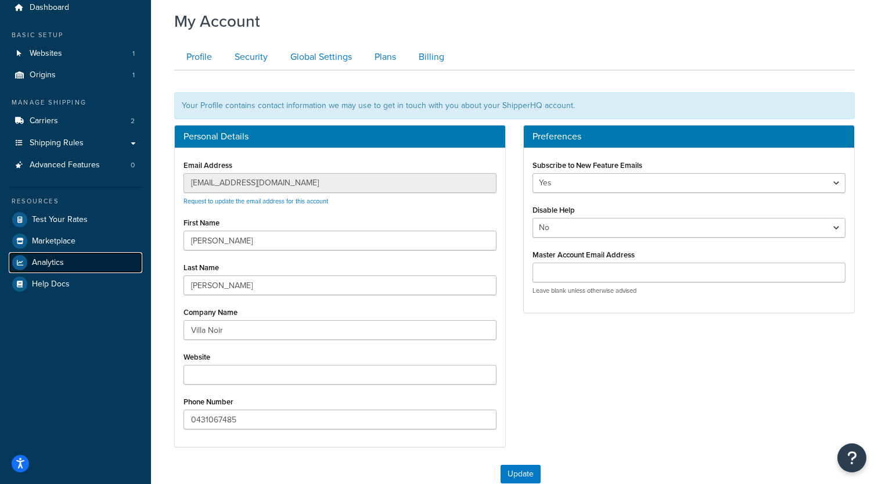
click at [89, 259] on link "Analytics" at bounding box center [76, 262] width 134 height 21
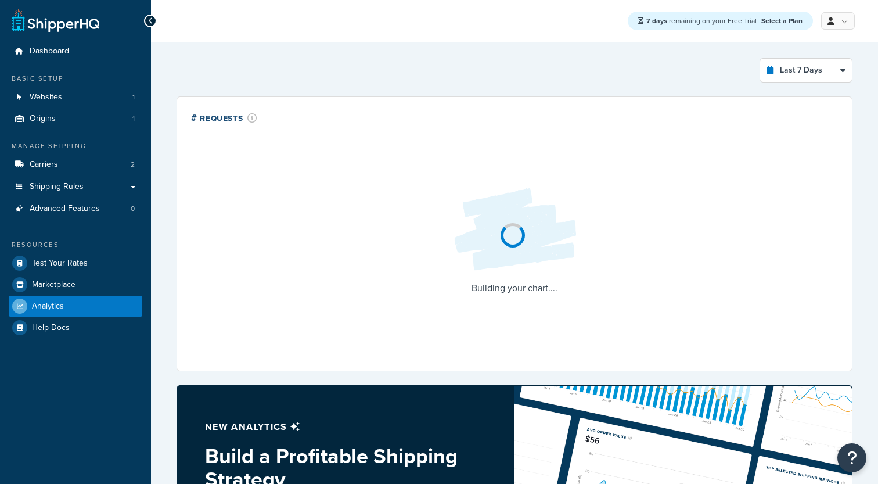
select select "last_7_days"
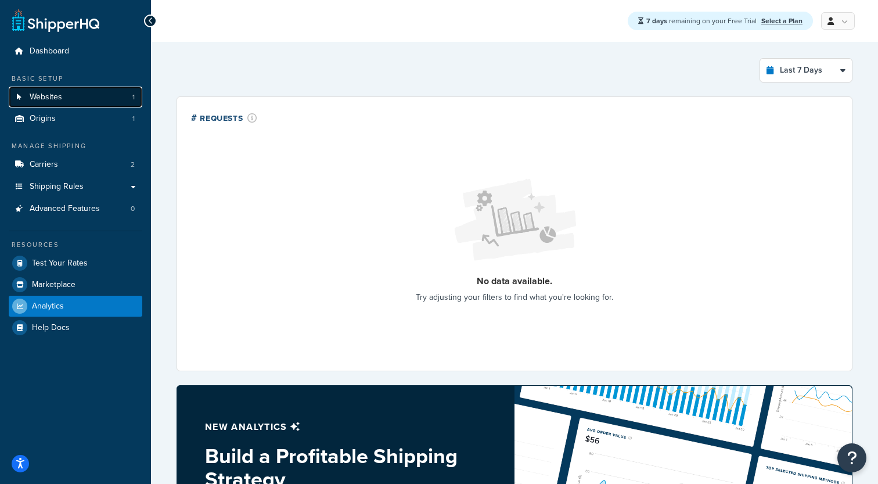
click at [96, 104] on link "Websites 1" at bounding box center [76, 96] width 134 height 21
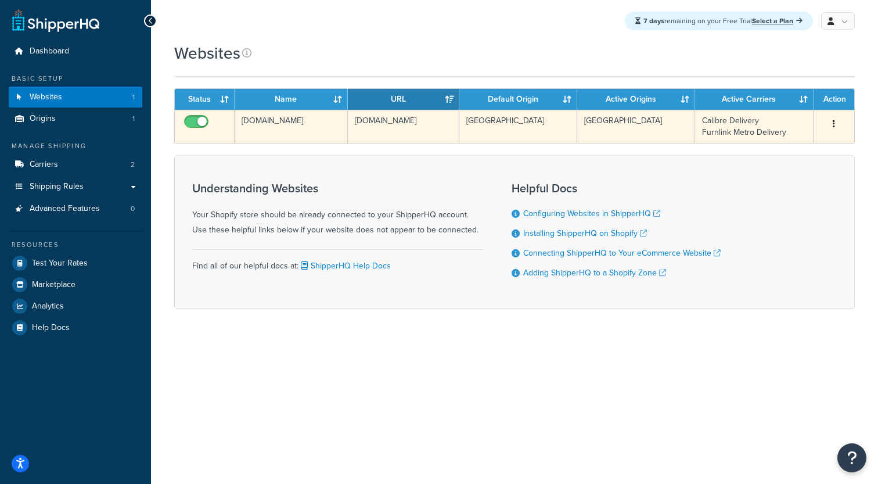
click at [412, 120] on td "[DOMAIN_NAME]" at bounding box center [404, 126] width 112 height 33
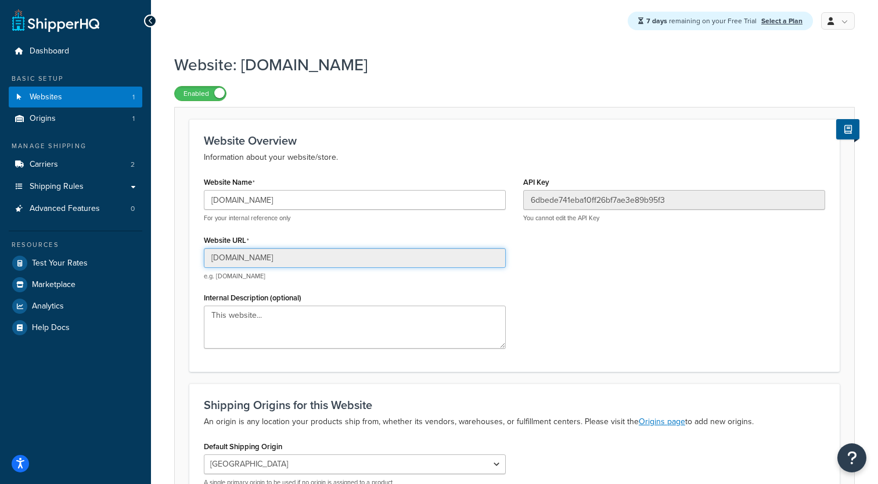
click at [346, 258] on input "[DOMAIN_NAME]" at bounding box center [355, 258] width 302 height 20
click at [633, 248] on div "Website Name villa-noir.myshopify.com For your internal reference only Website …" at bounding box center [514, 265] width 639 height 183
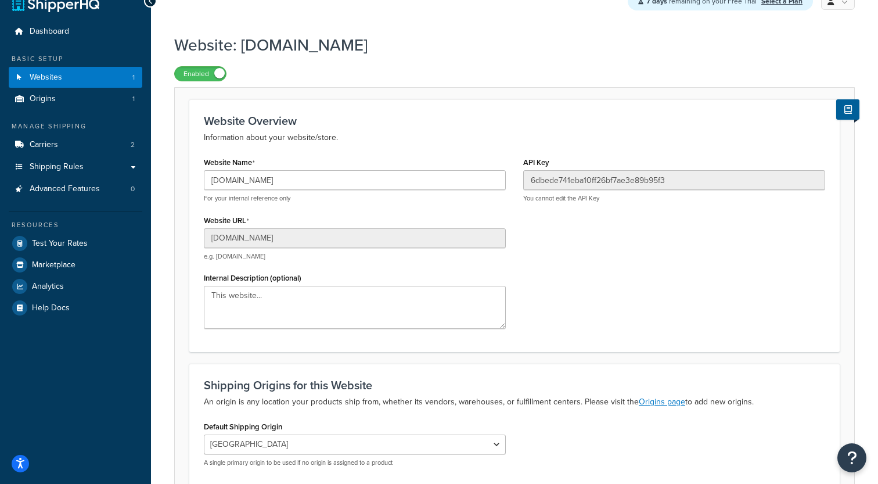
scroll to position [2, 0]
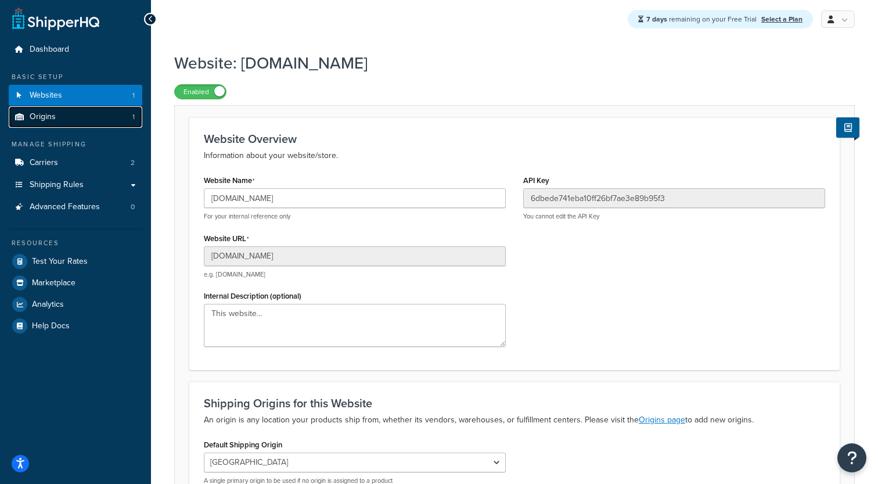
click at [102, 121] on link "Origins 1" at bounding box center [76, 116] width 134 height 21
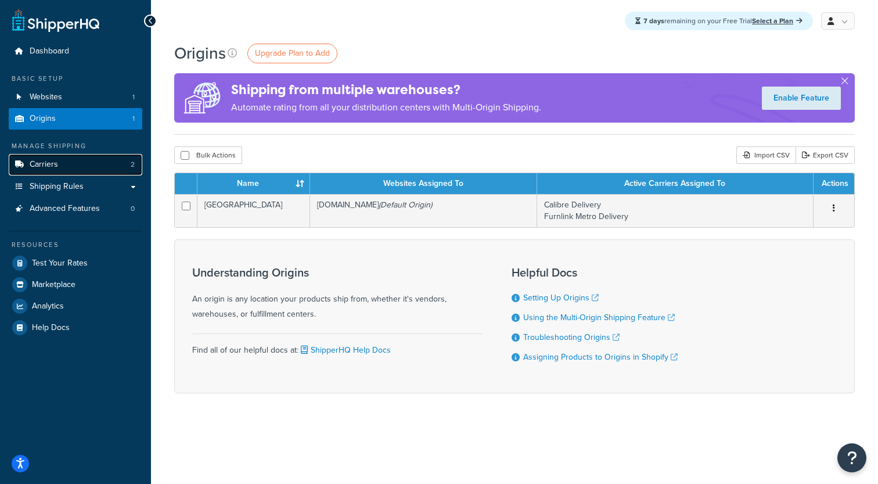
click at [104, 166] on link "Carriers 2" at bounding box center [76, 164] width 134 height 21
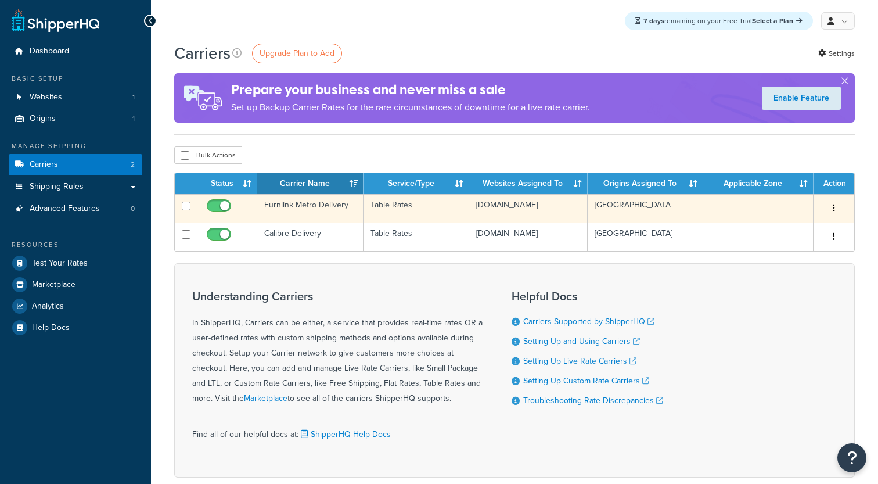
click at [295, 209] on td "Furnlink Metro Delivery" at bounding box center [310, 208] width 106 height 28
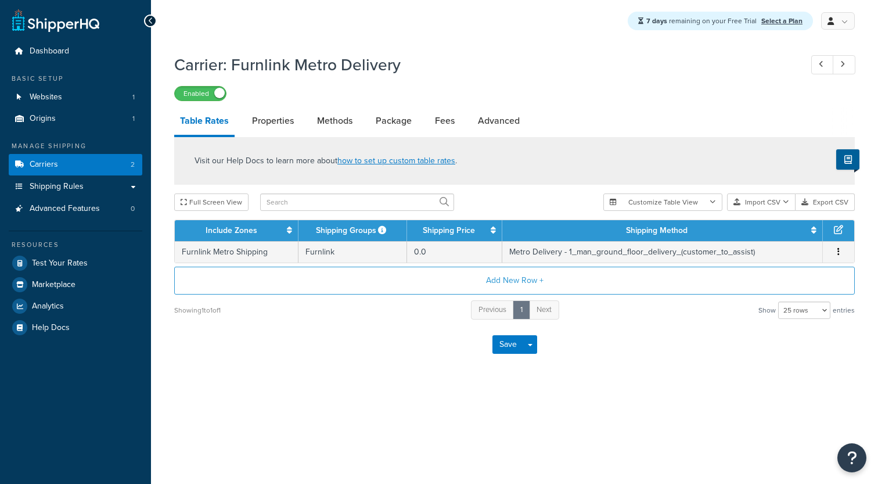
select select "25"
click at [286, 129] on link "Properties" at bounding box center [272, 121] width 53 height 28
select select "PERITEM"
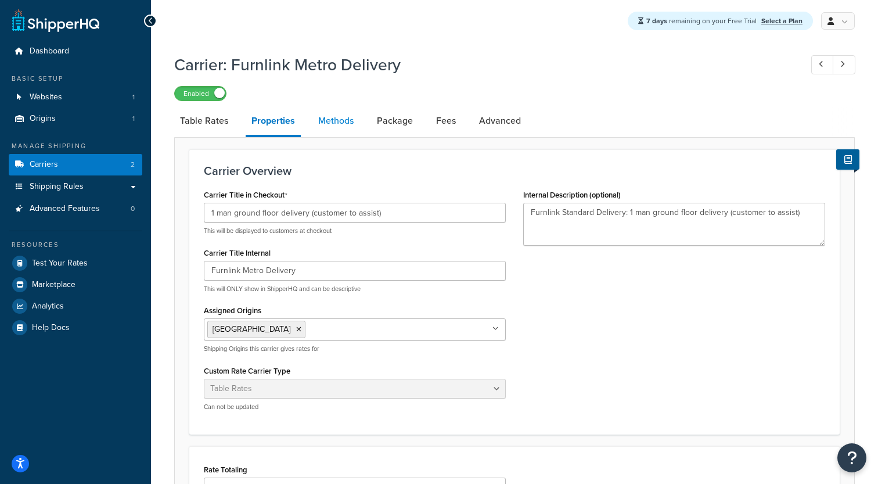
click at [338, 124] on link "Methods" at bounding box center [335, 121] width 47 height 28
select select "25"
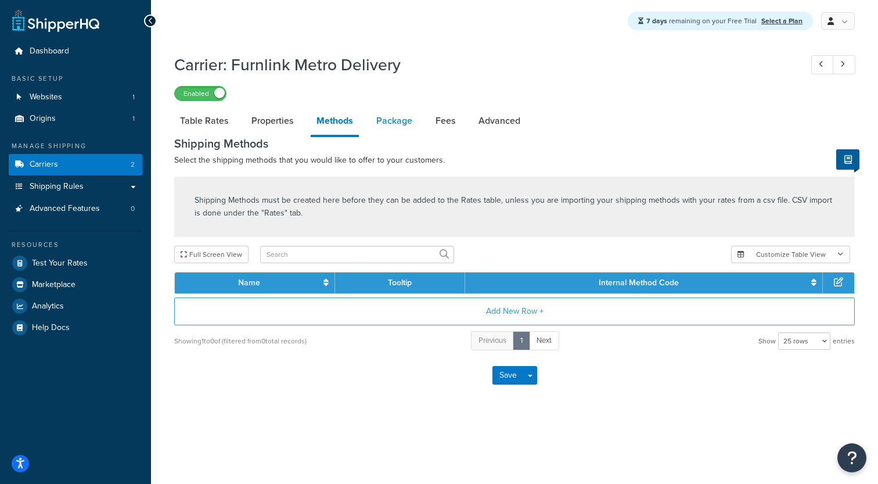
click at [395, 124] on link "Package" at bounding box center [394, 121] width 48 height 28
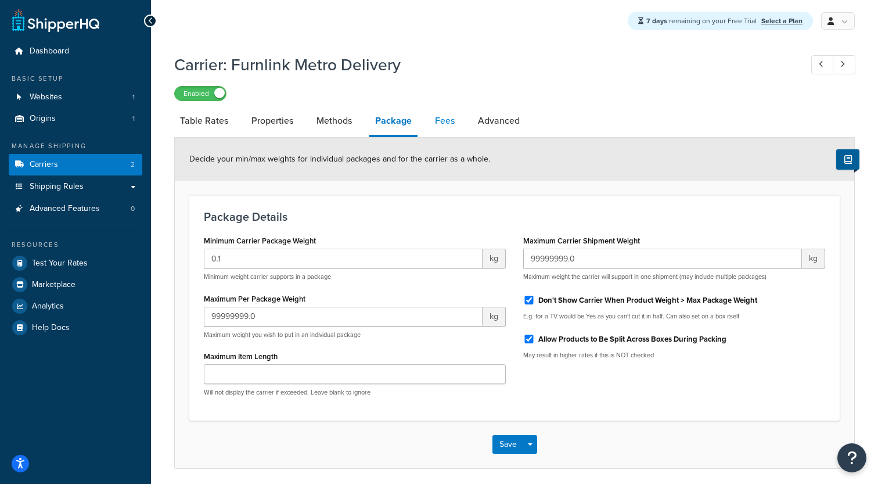
click at [435, 124] on link "Fees" at bounding box center [444, 121] width 31 height 28
select select "item"
select select "AFTER"
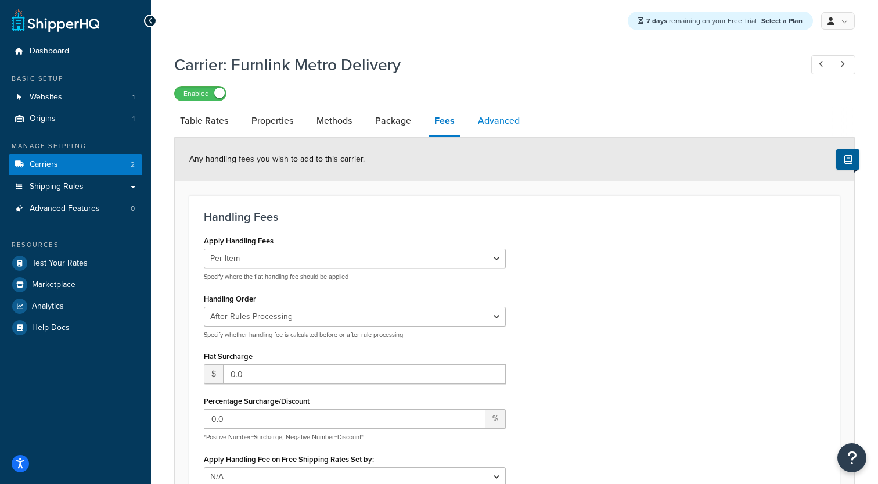
click at [496, 120] on link "Advanced" at bounding box center [498, 121] width 53 height 28
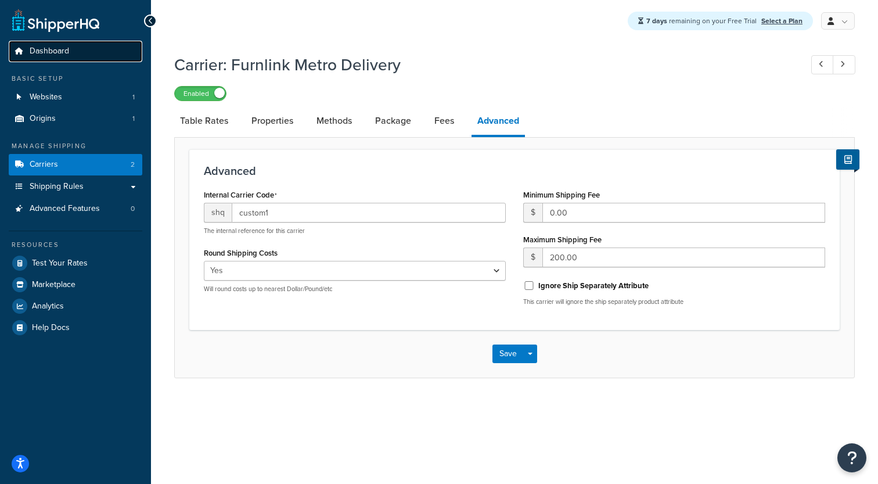
click at [57, 59] on link "Dashboard" at bounding box center [76, 51] width 134 height 21
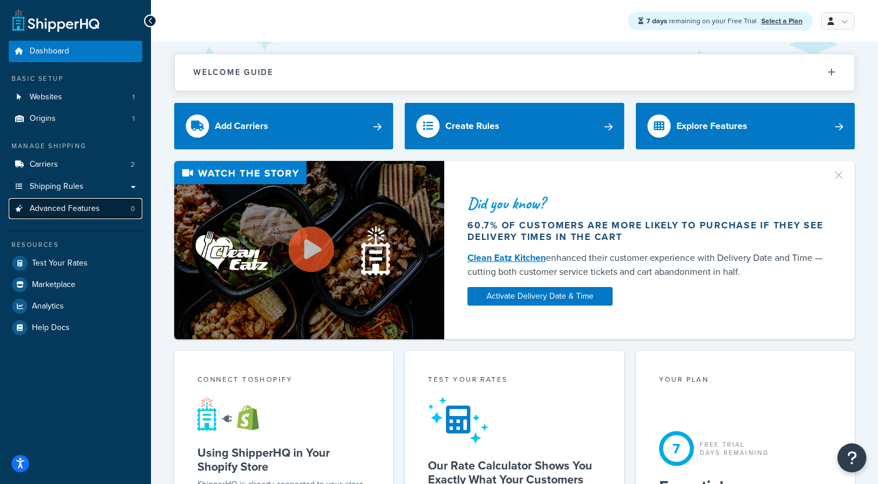
click at [96, 204] on span "Advanced Features" at bounding box center [65, 209] width 70 height 10
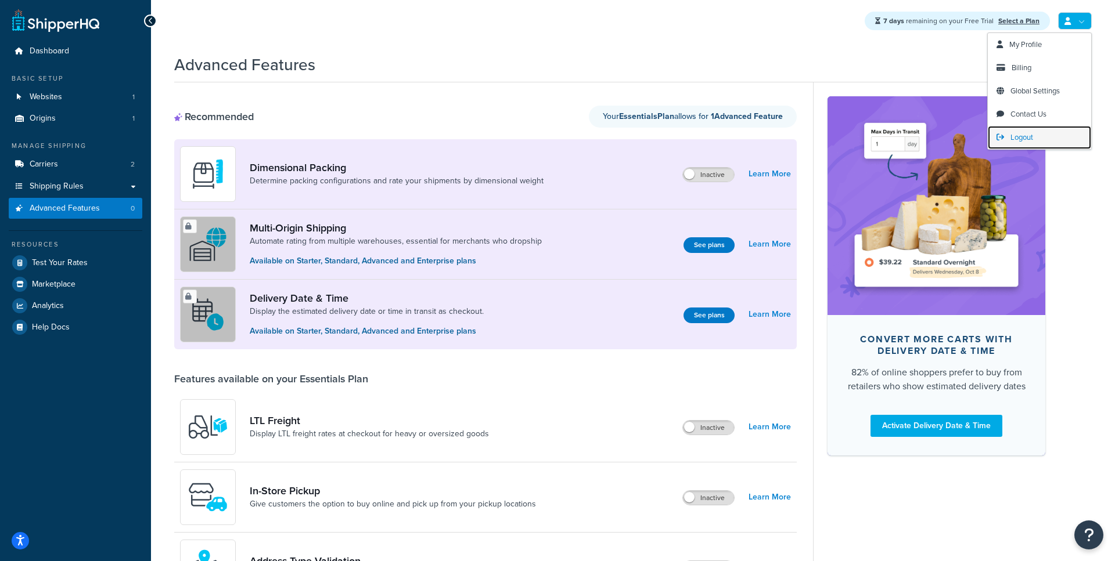
click at [877, 131] on link "Logout" at bounding box center [1038, 137] width 103 height 23
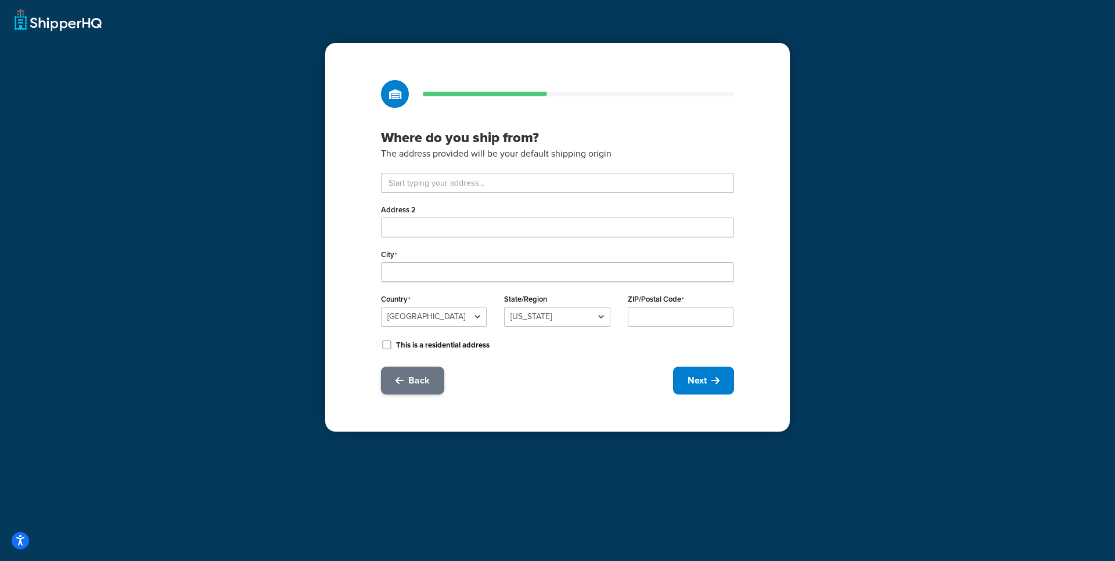
click at [435, 377] on button "Back" at bounding box center [412, 381] width 63 height 28
select select "17"
select select "43"
select select "1"
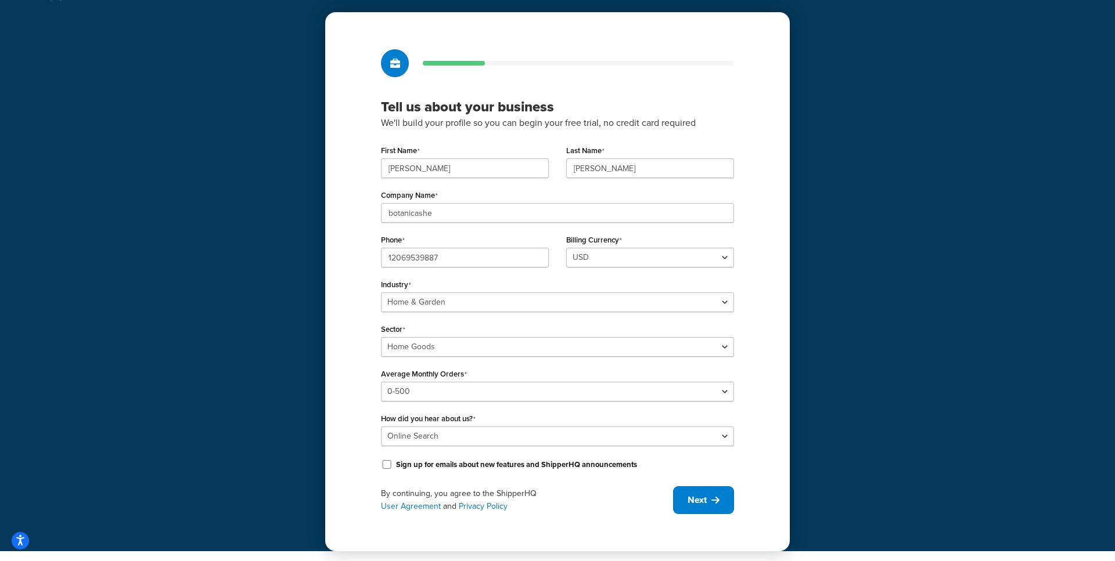
scroll to position [33, 0]
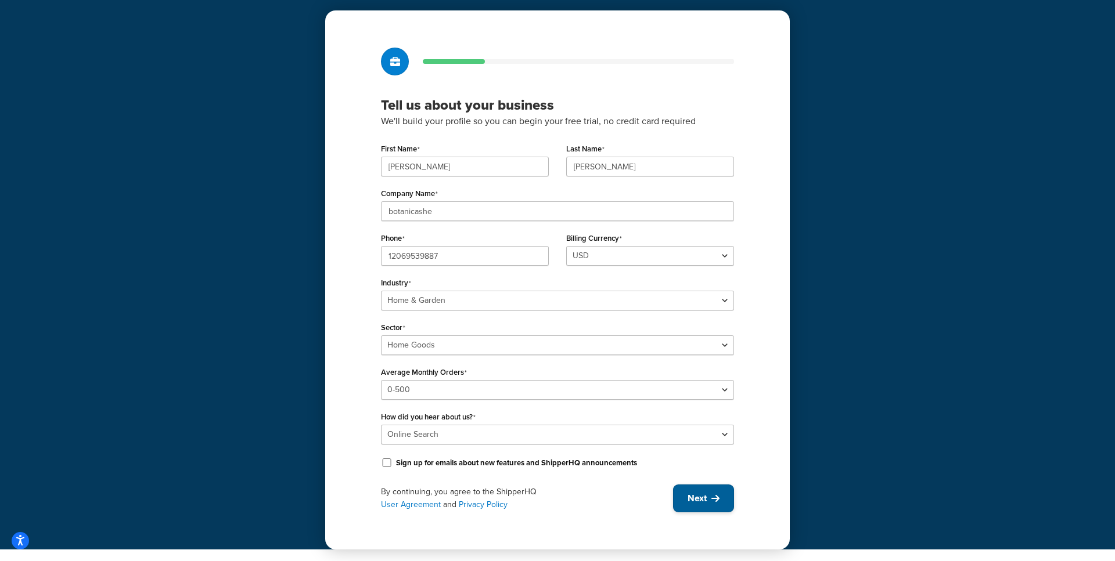
click at [719, 502] on button "Next" at bounding box center [703, 499] width 61 height 28
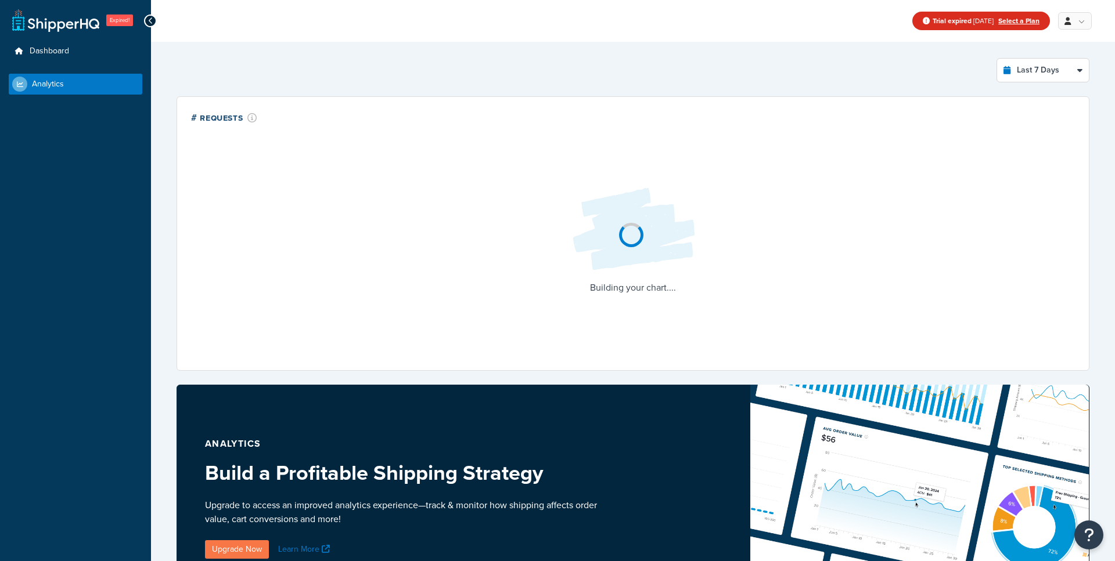
select select "last_7_days"
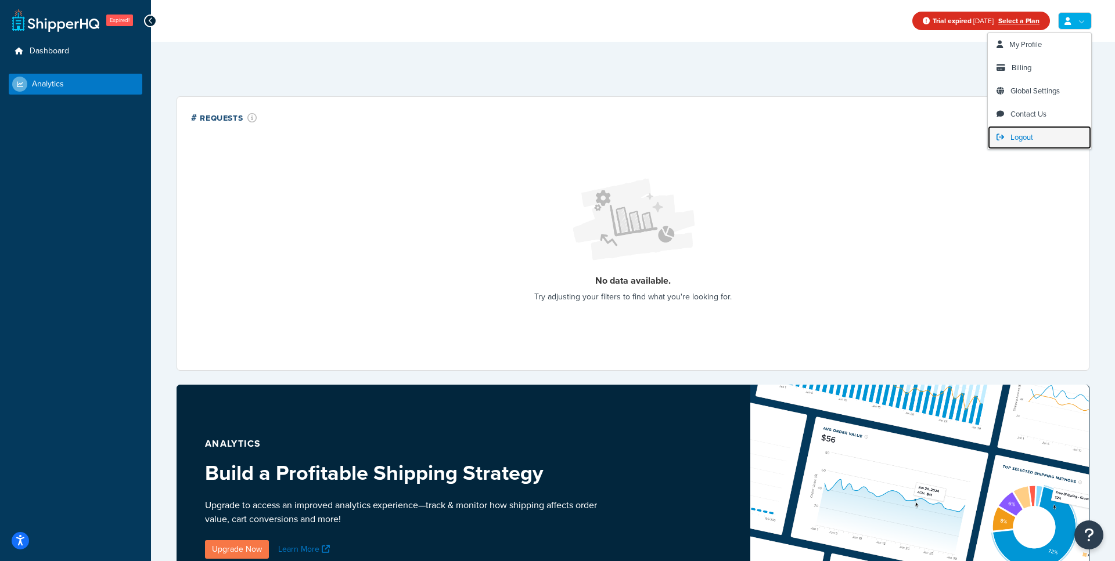
click at [1018, 132] on span "Logout" at bounding box center [1021, 137] width 23 height 11
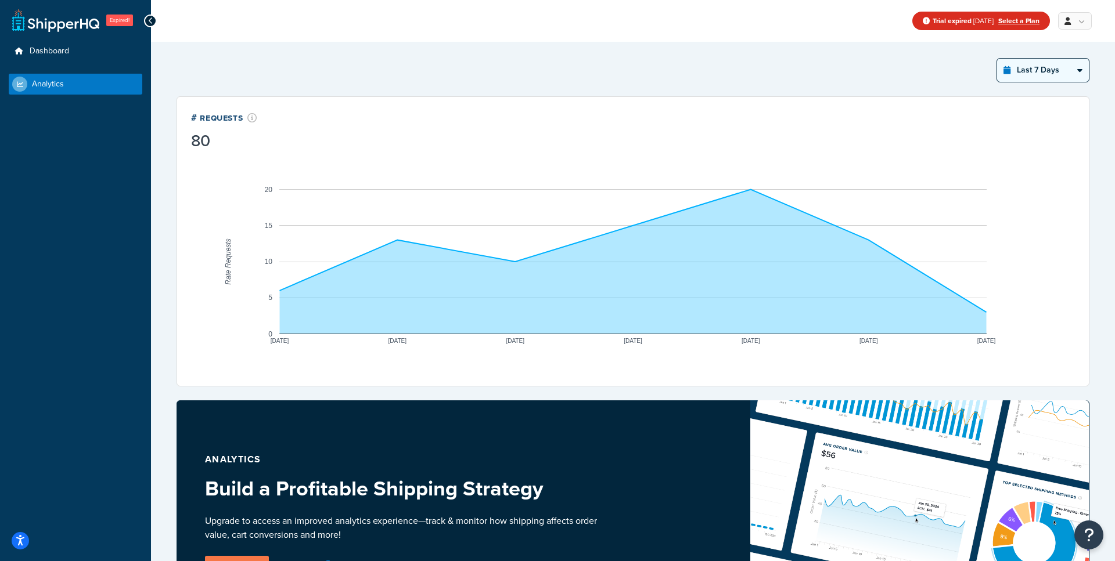
click option "Last 30 Days" at bounding box center [0, 0] width 0 height 0
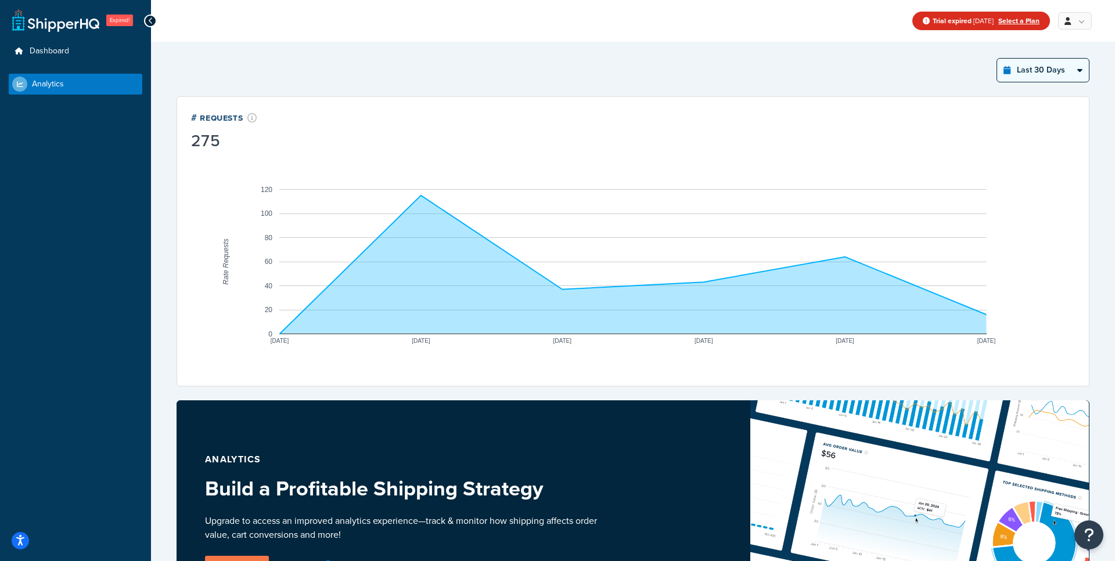
select select "last_3_months"
click option "Last 3 Months" at bounding box center [0, 0] width 0 height 0
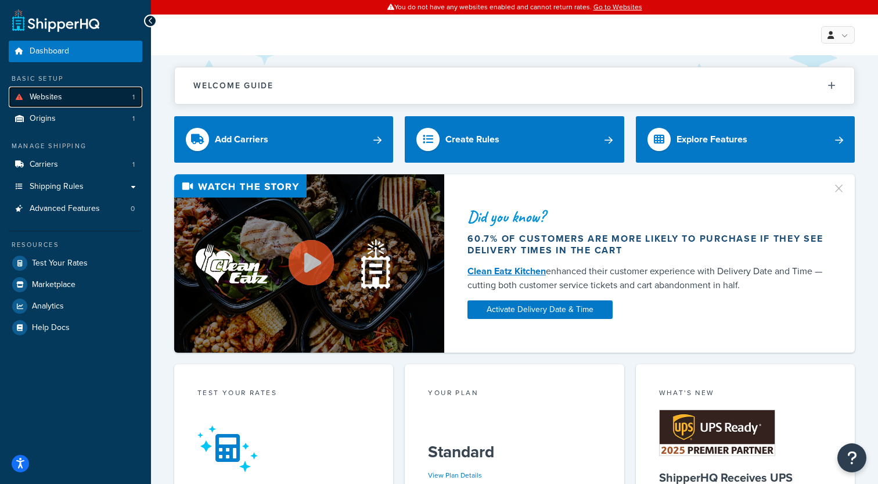
click at [91, 91] on link "Websites 1" at bounding box center [76, 96] width 134 height 21
